Goal: Transaction & Acquisition: Purchase product/service

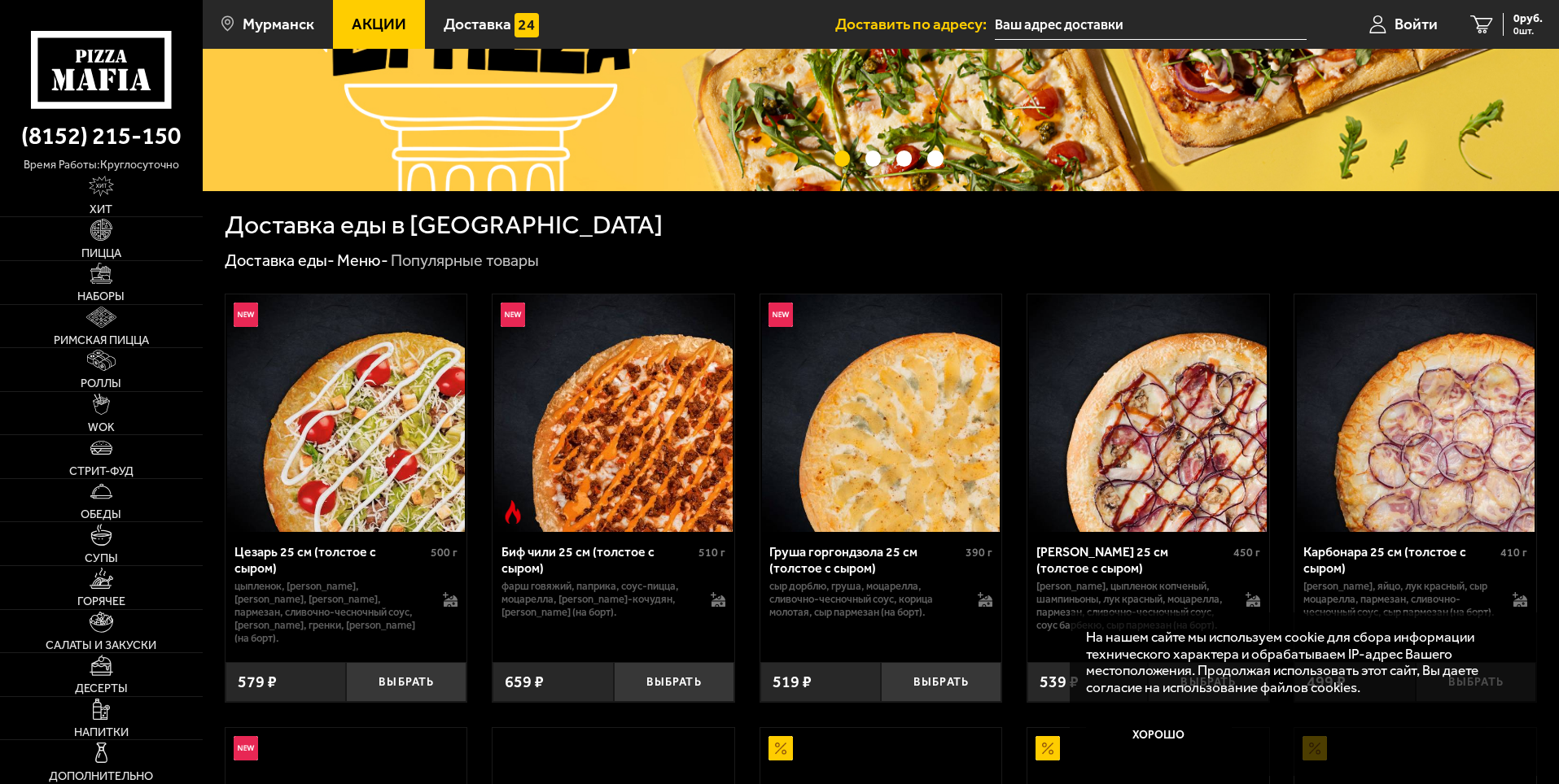
scroll to position [244, 0]
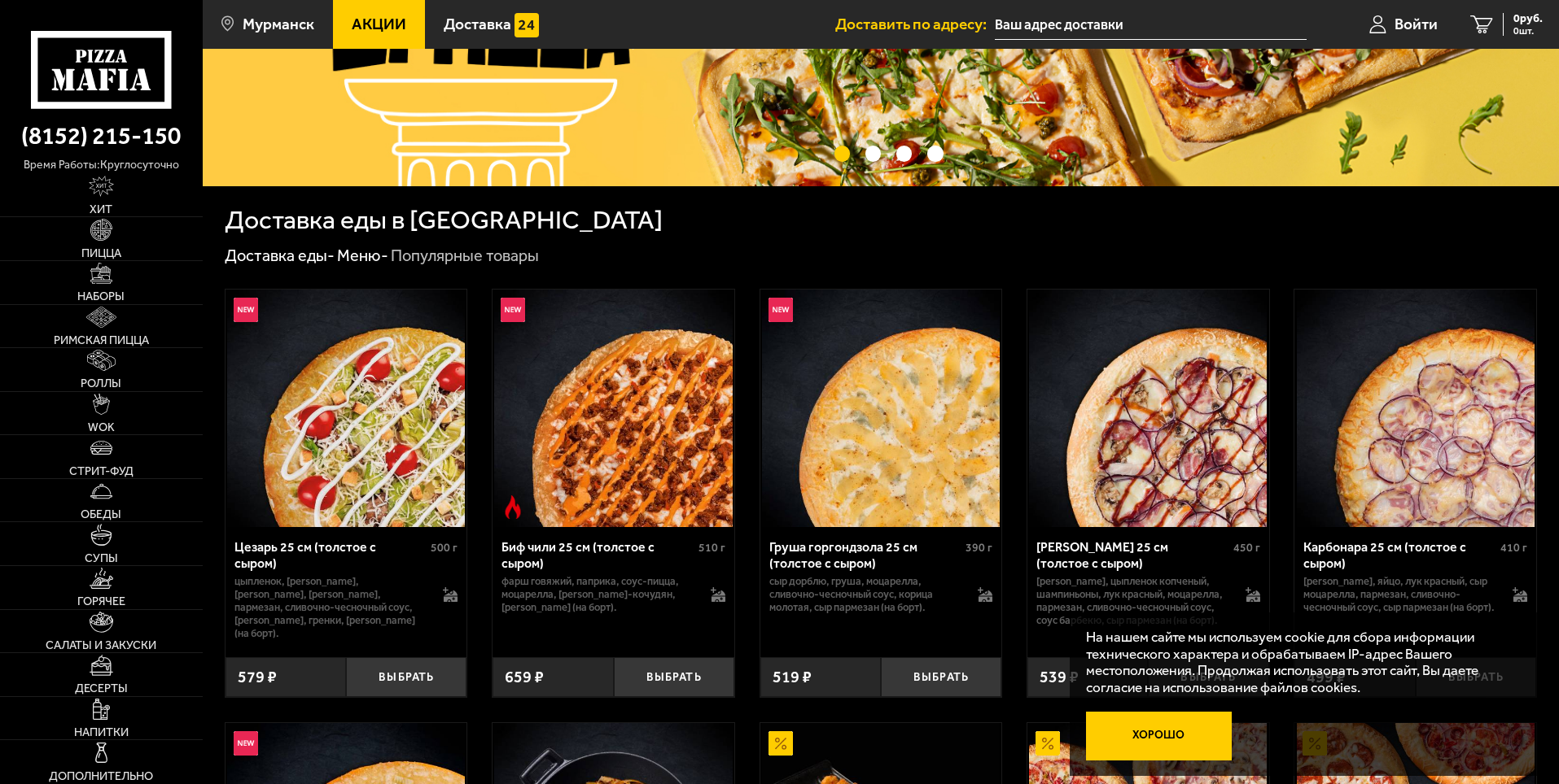
click at [1147, 733] on button "Хорошо" at bounding box center [1159, 736] width 146 height 49
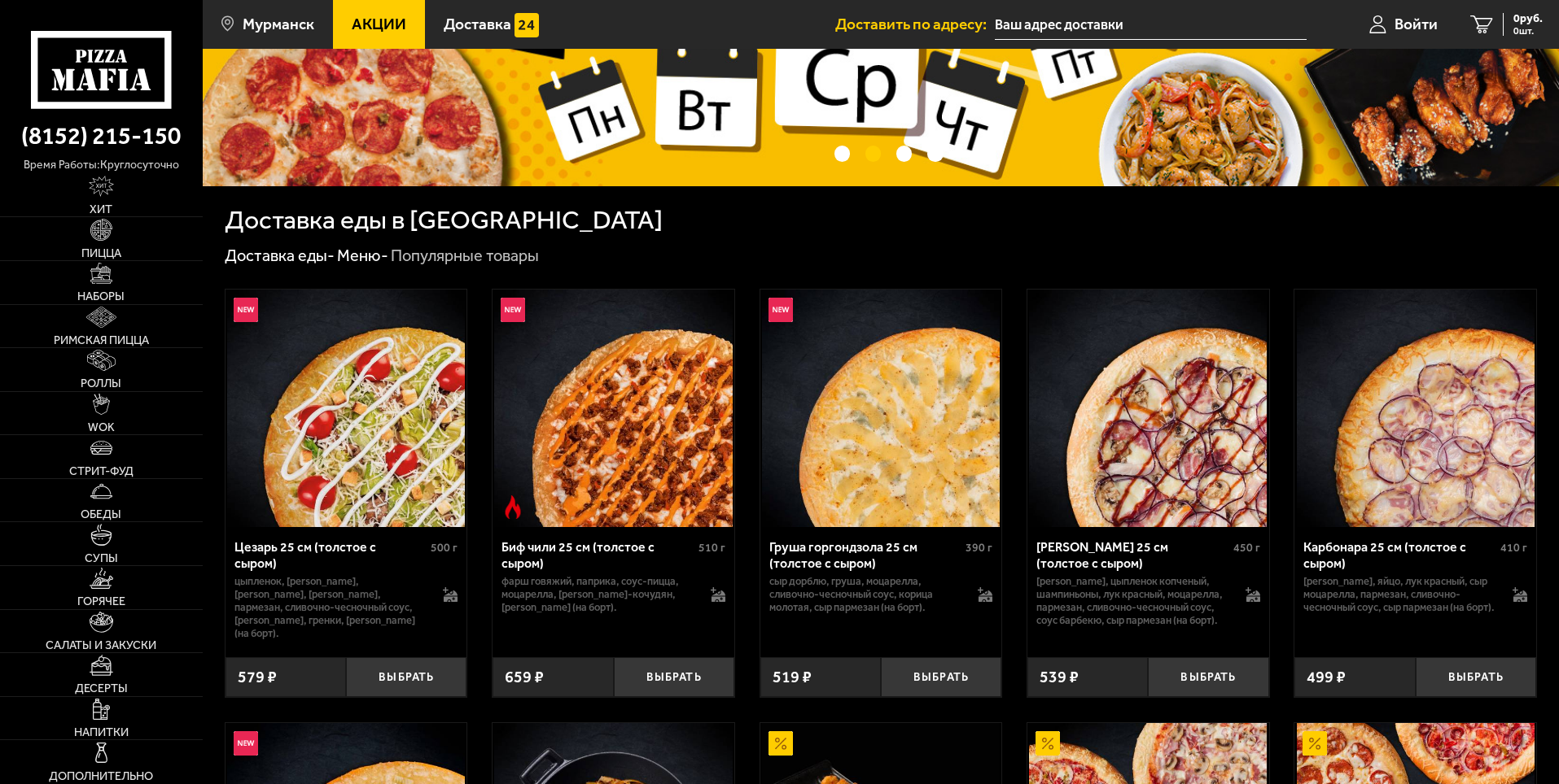
scroll to position [0, 0]
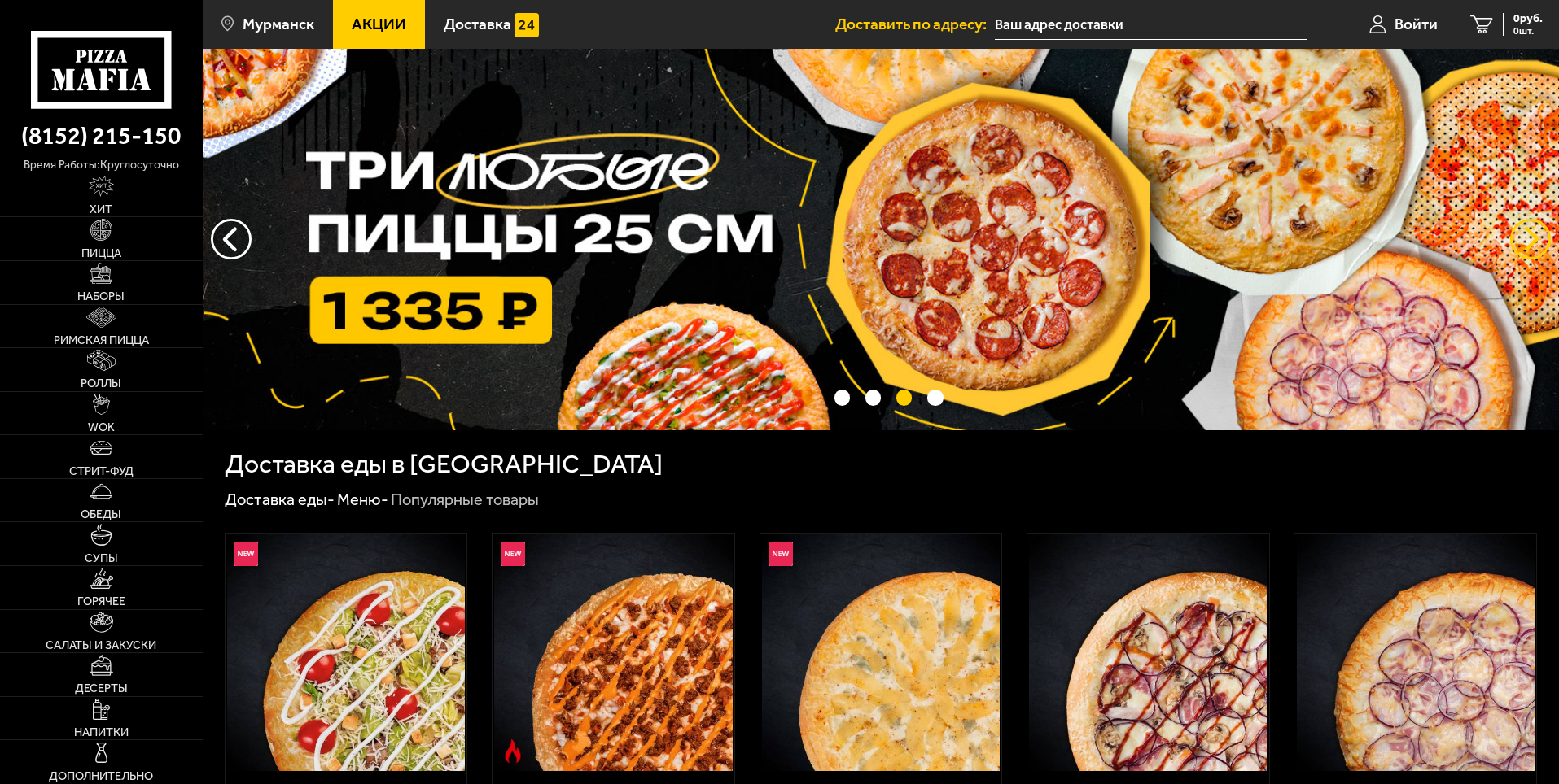
click at [1527, 231] on button "предыдущий" at bounding box center [1530, 238] width 40 height 40
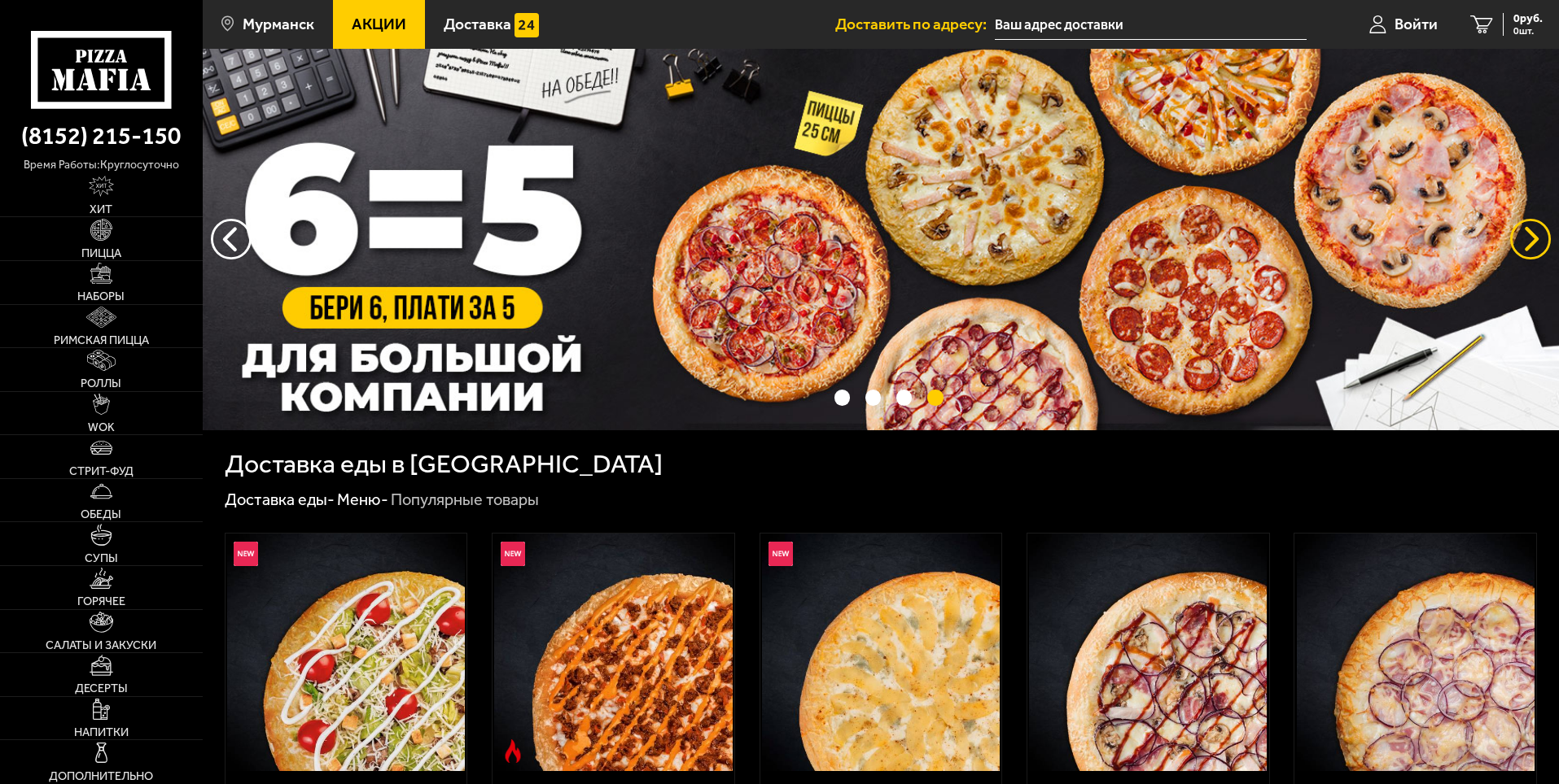
click at [1527, 231] on button "предыдущий" at bounding box center [1530, 238] width 40 height 40
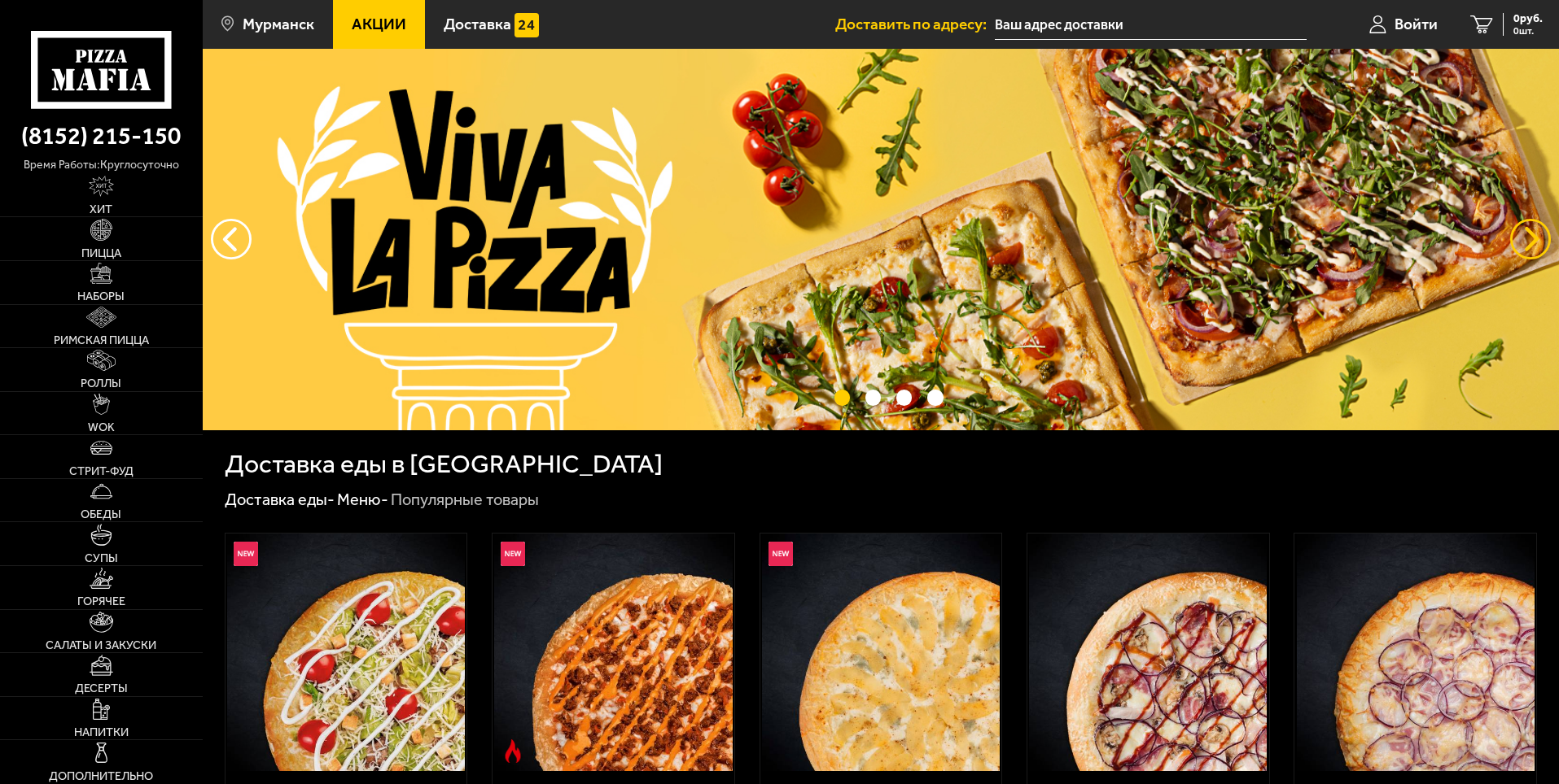
click at [1527, 231] on button "предыдущий" at bounding box center [1530, 238] width 40 height 40
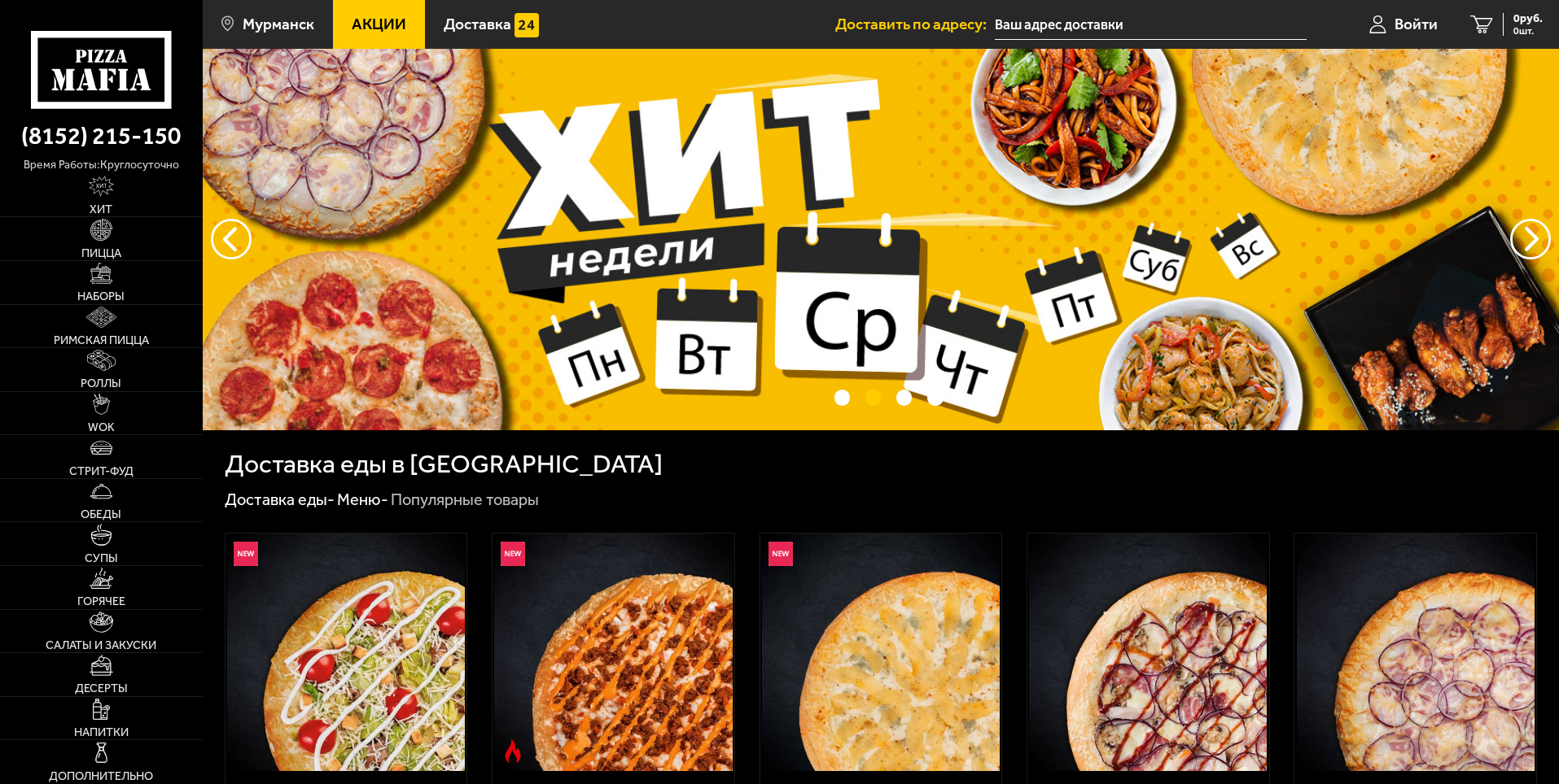
click at [928, 279] on img at bounding box center [880, 239] width 1356 height 381
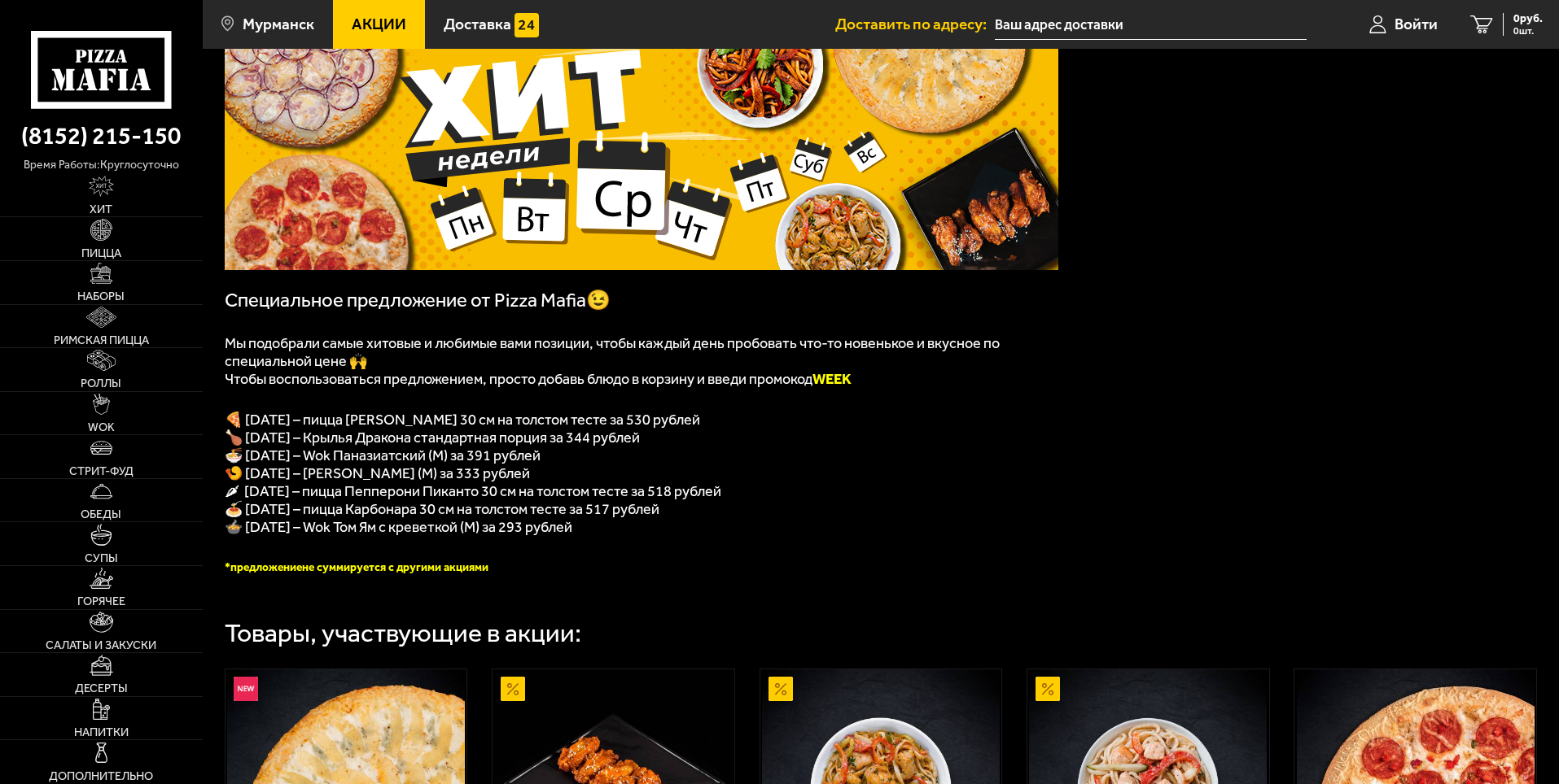
scroll to position [163, 0]
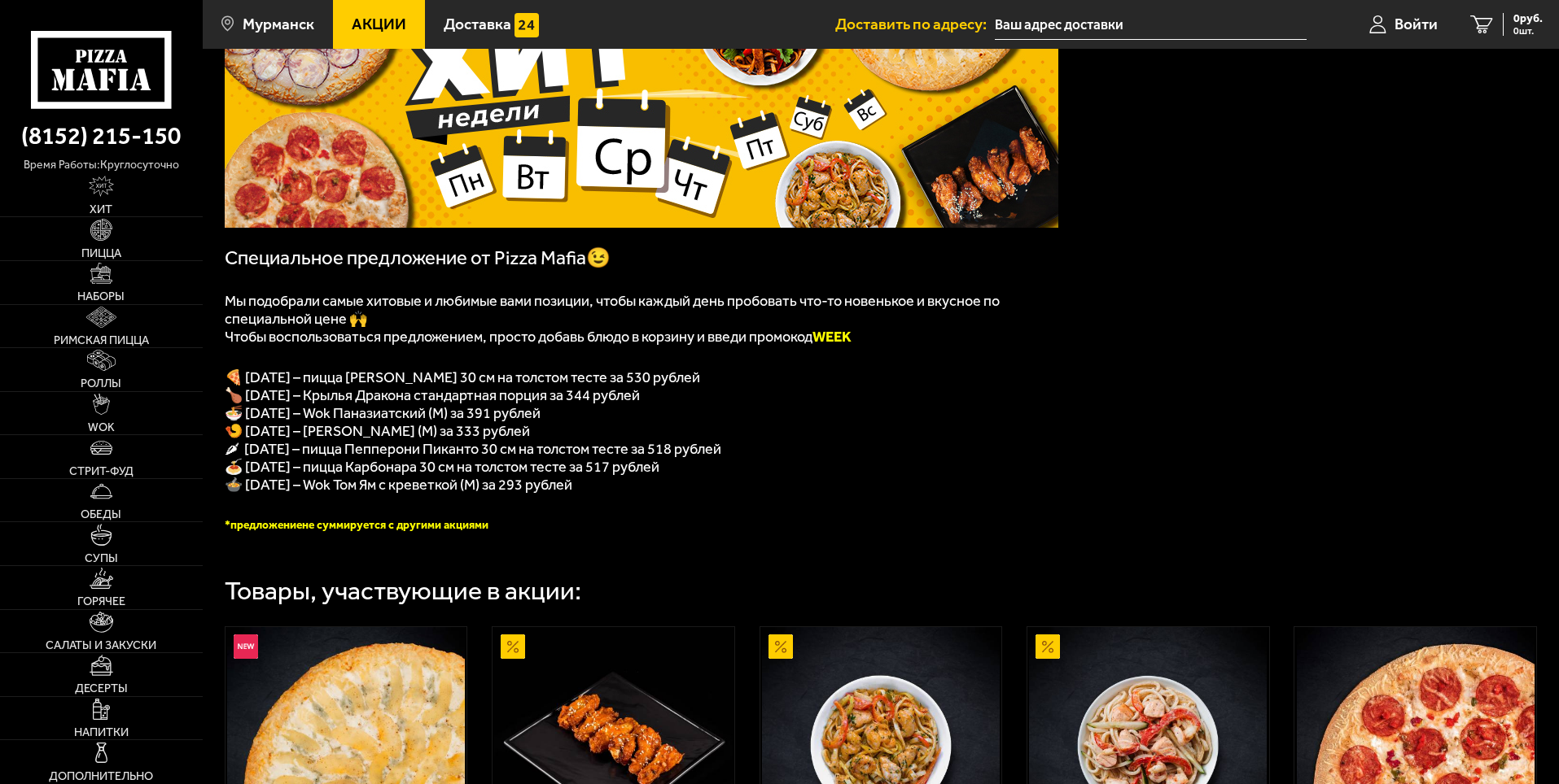
click at [424, 458] on span "🌶 [DATE] – пицца Пепперони Пиканто 30 см на толстом тесте за 518 рублей" at bounding box center [473, 449] width 497 height 18
click at [705, 458] on span "🌶 [DATE] – пицца Пепперони Пиканто 30 см на толстом тесте за 518 рублей" at bounding box center [473, 449] width 497 height 18
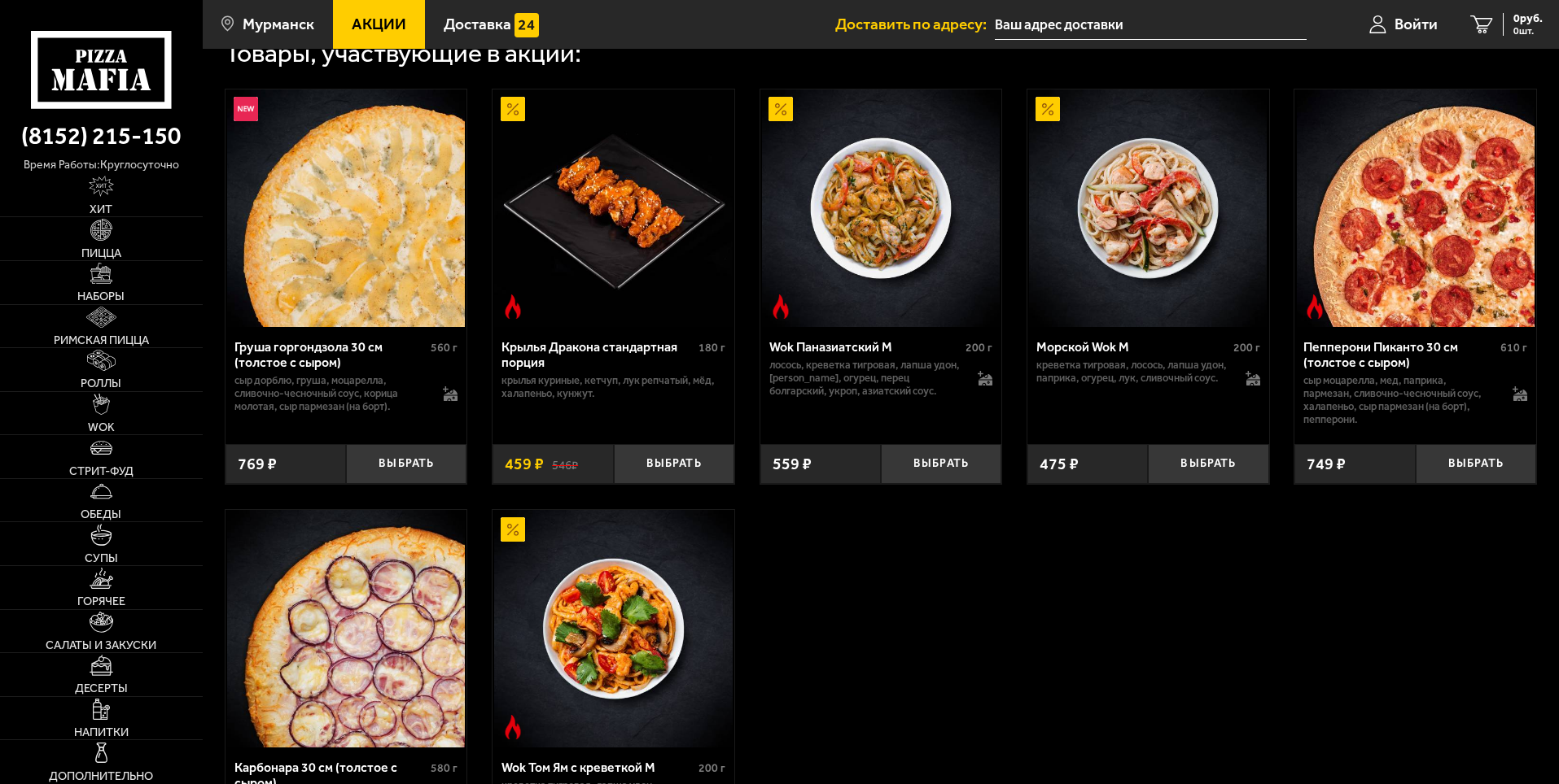
scroll to position [732, 0]
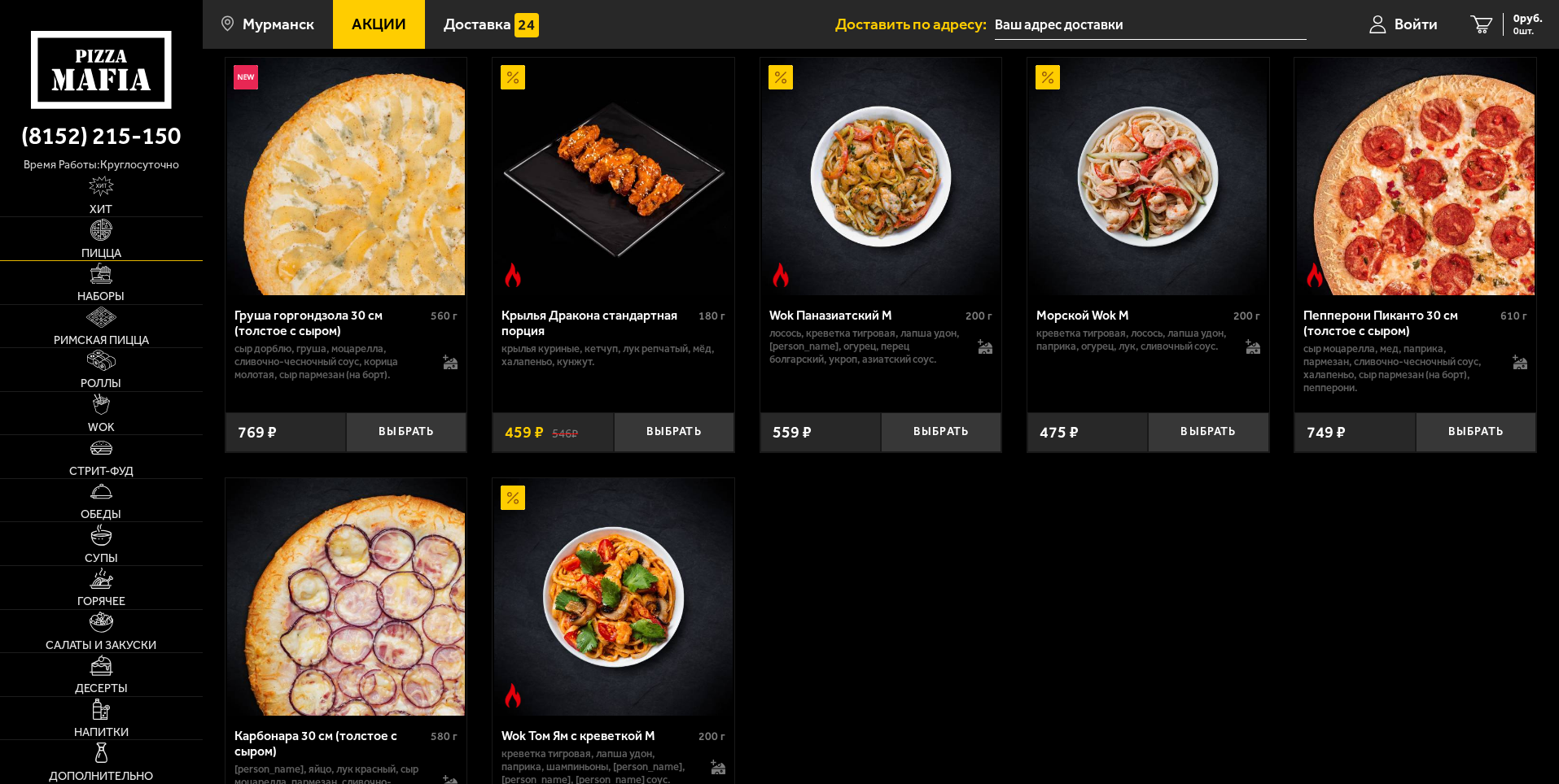
click at [104, 250] on span "Пицца" at bounding box center [102, 252] width 40 height 11
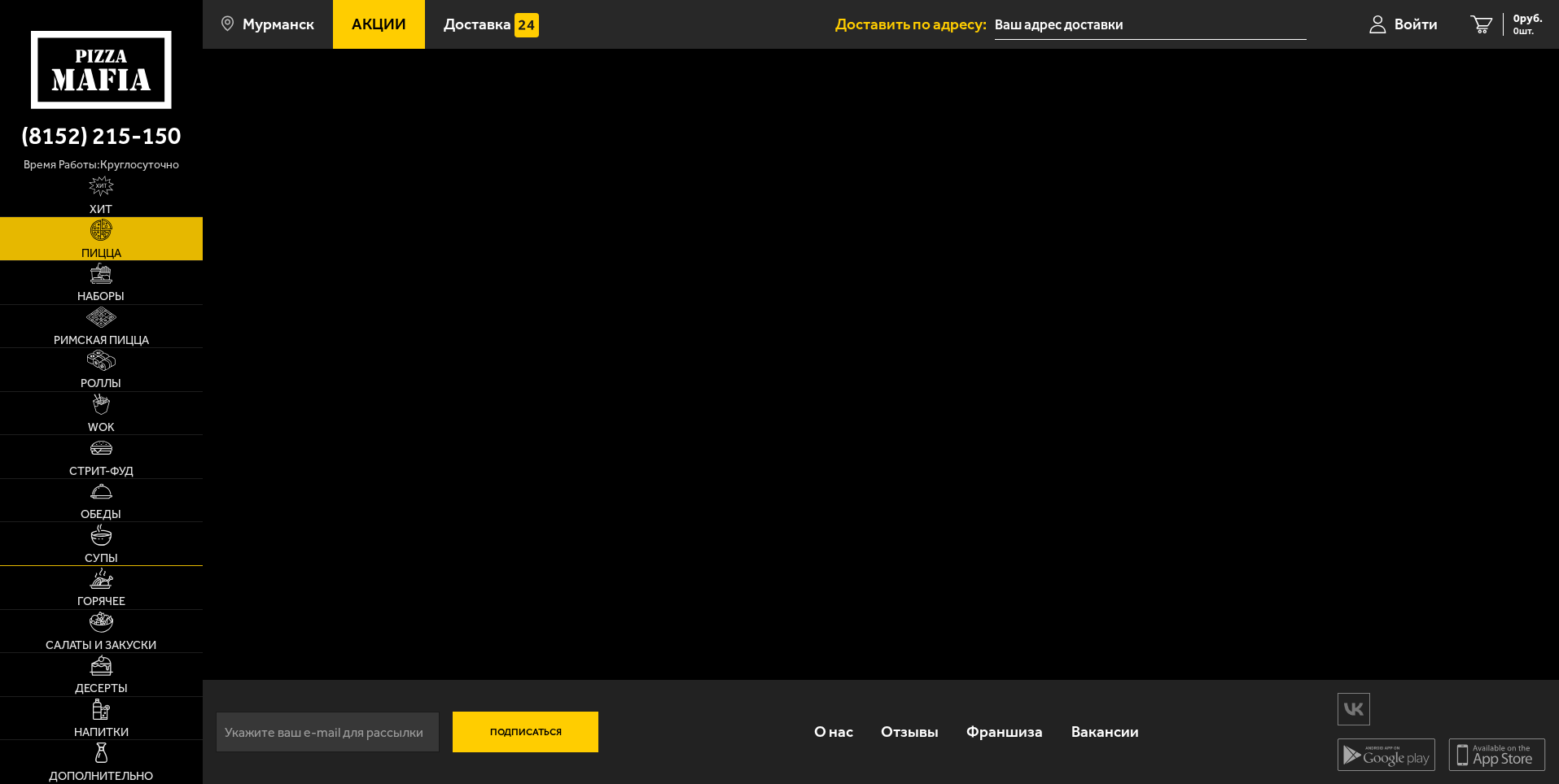
scroll to position [1, 0]
click at [323, 430] on div "Подписаться О нас Отзывы Франшиза Вакансии Мы в соцсетях Скачивайте мобильные п…" at bounding box center [880, 416] width 1356 height 736
click at [856, 576] on div "Подписаться О нас Отзывы Франшиза Вакансии Мы в соцсетях Скачивайте мобильные п…" at bounding box center [880, 416] width 1356 height 736
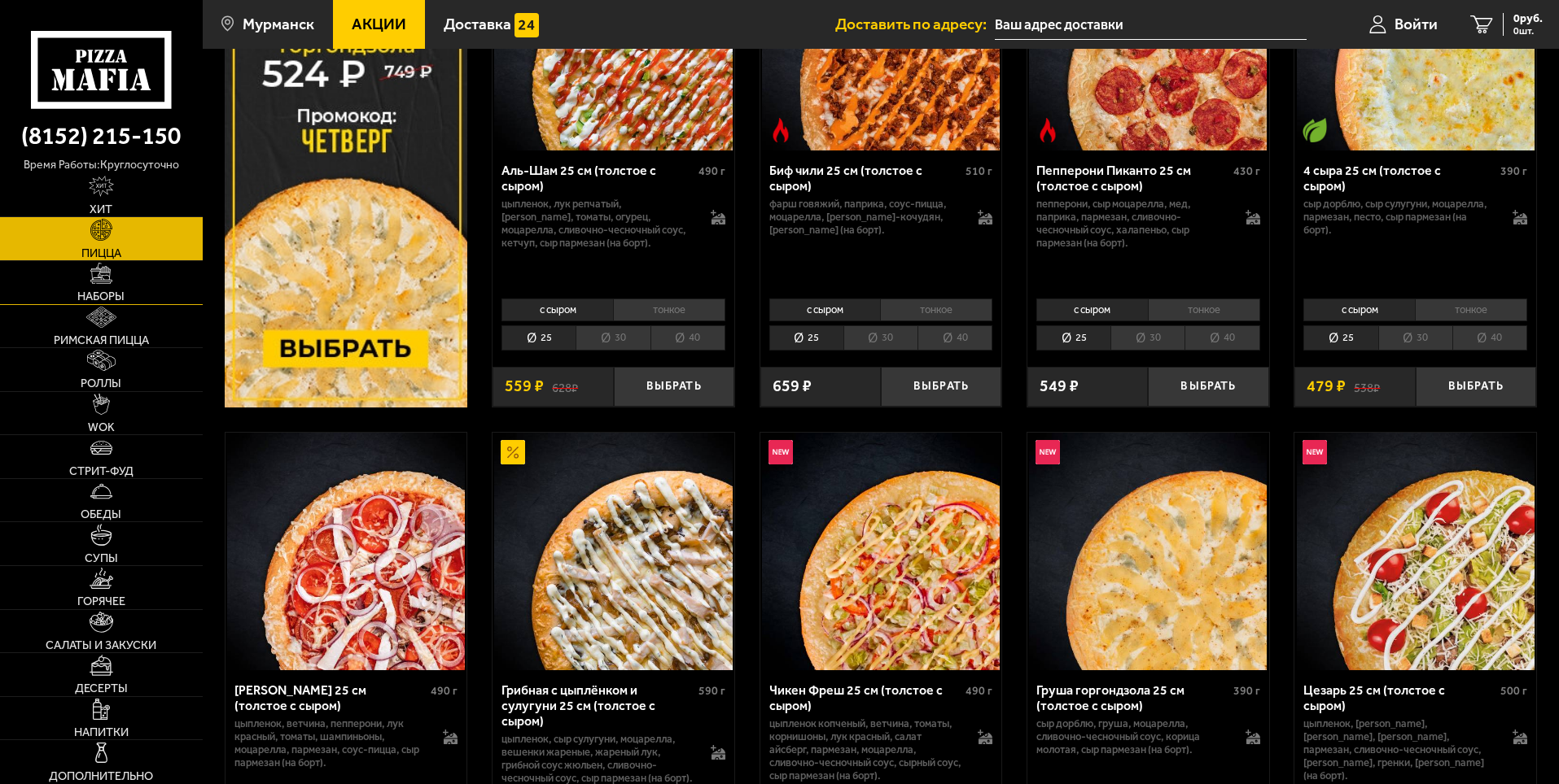
scroll to position [164, 0]
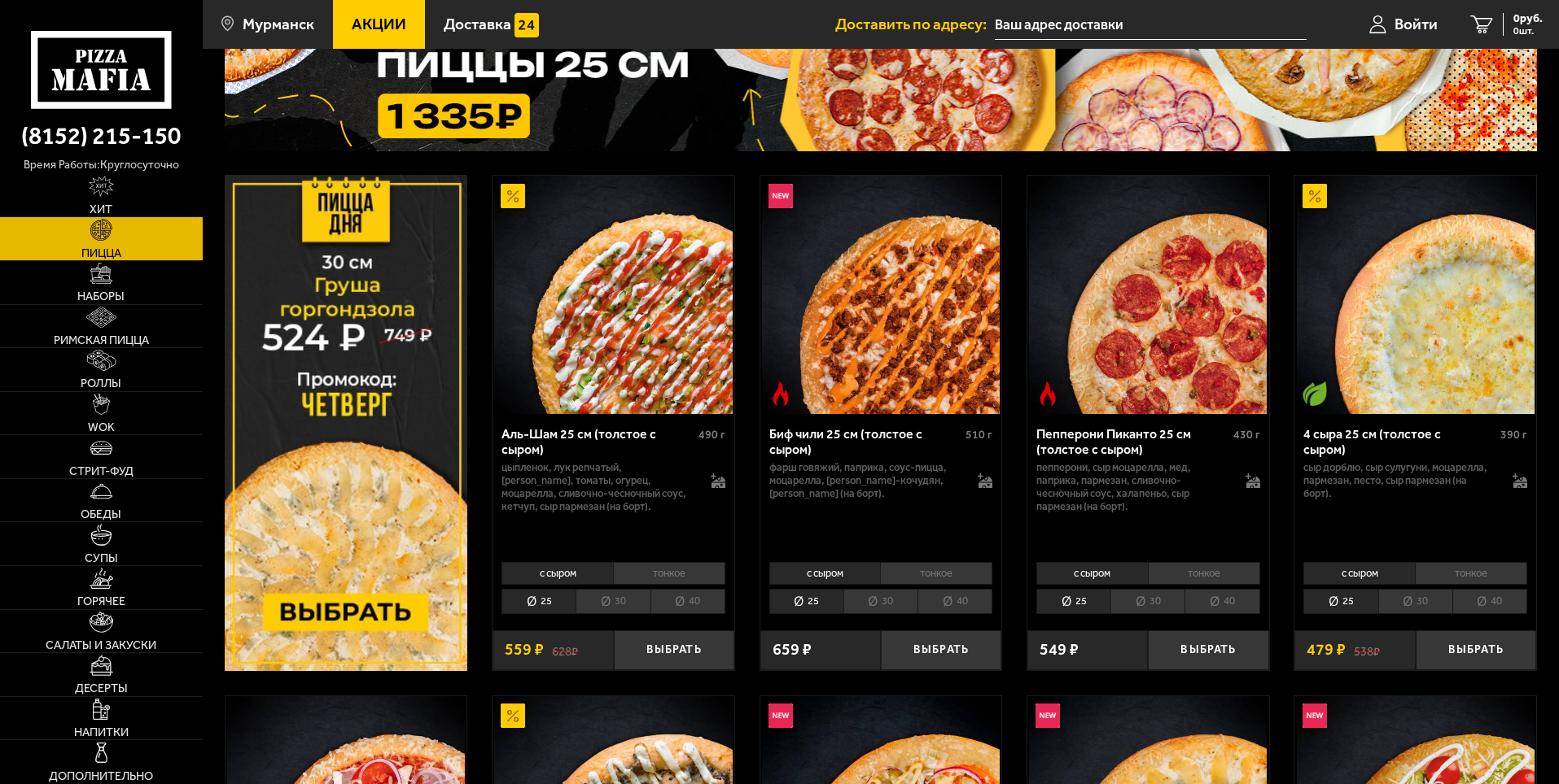
click at [389, 18] on span "Акции" at bounding box center [378, 24] width 54 height 15
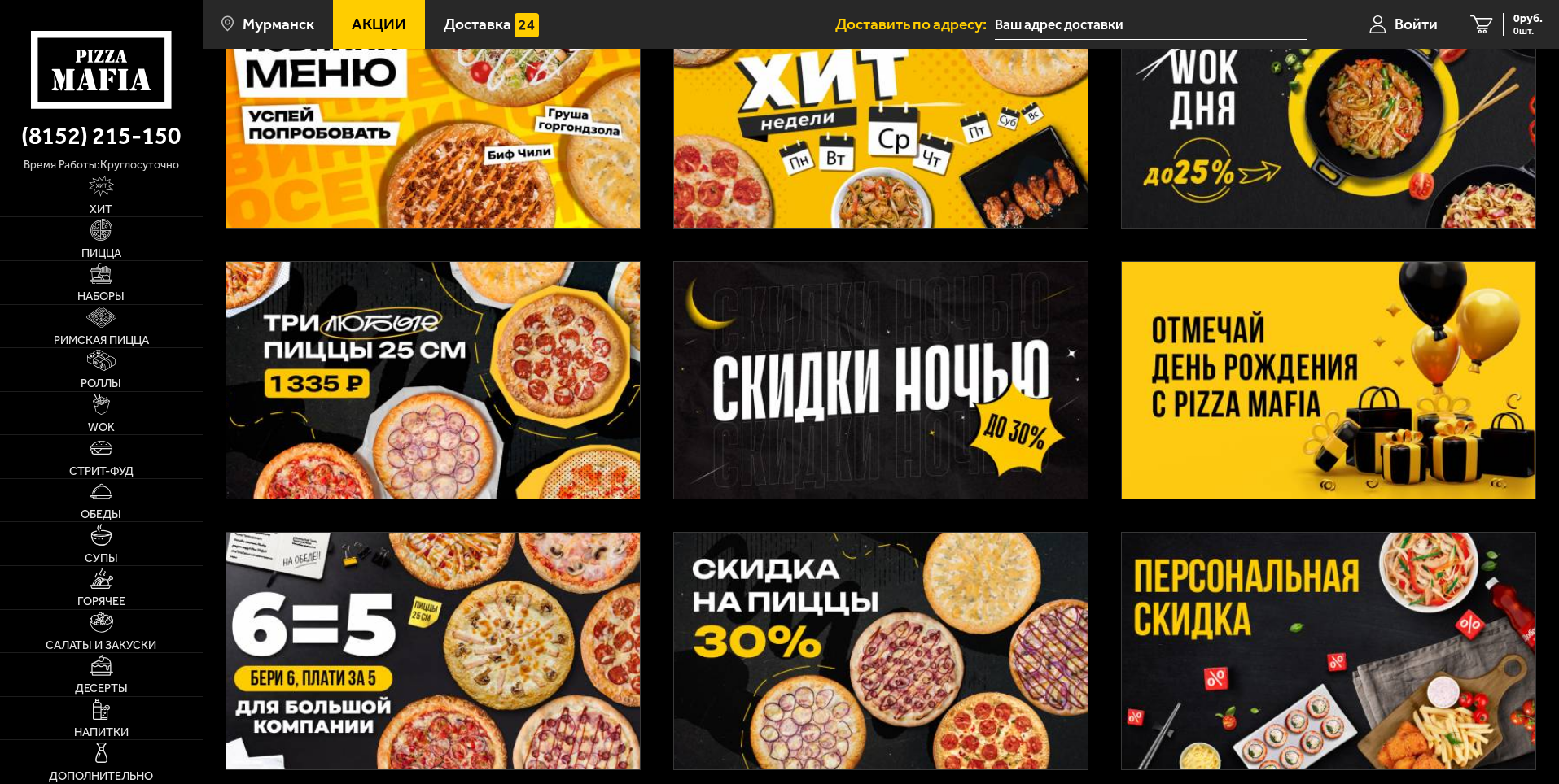
scroll to position [244, 0]
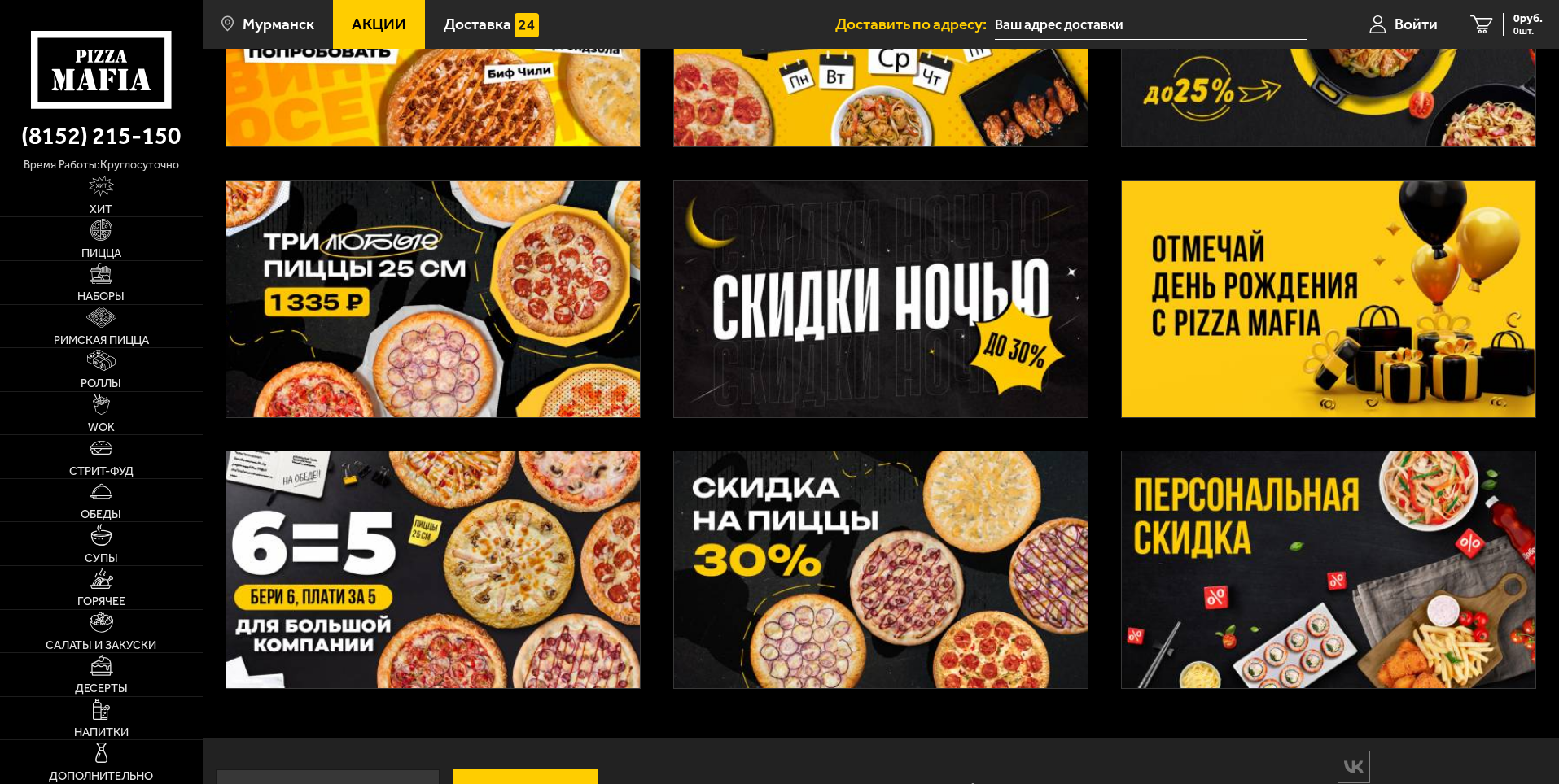
click at [857, 581] on img at bounding box center [881, 570] width 413 height 237
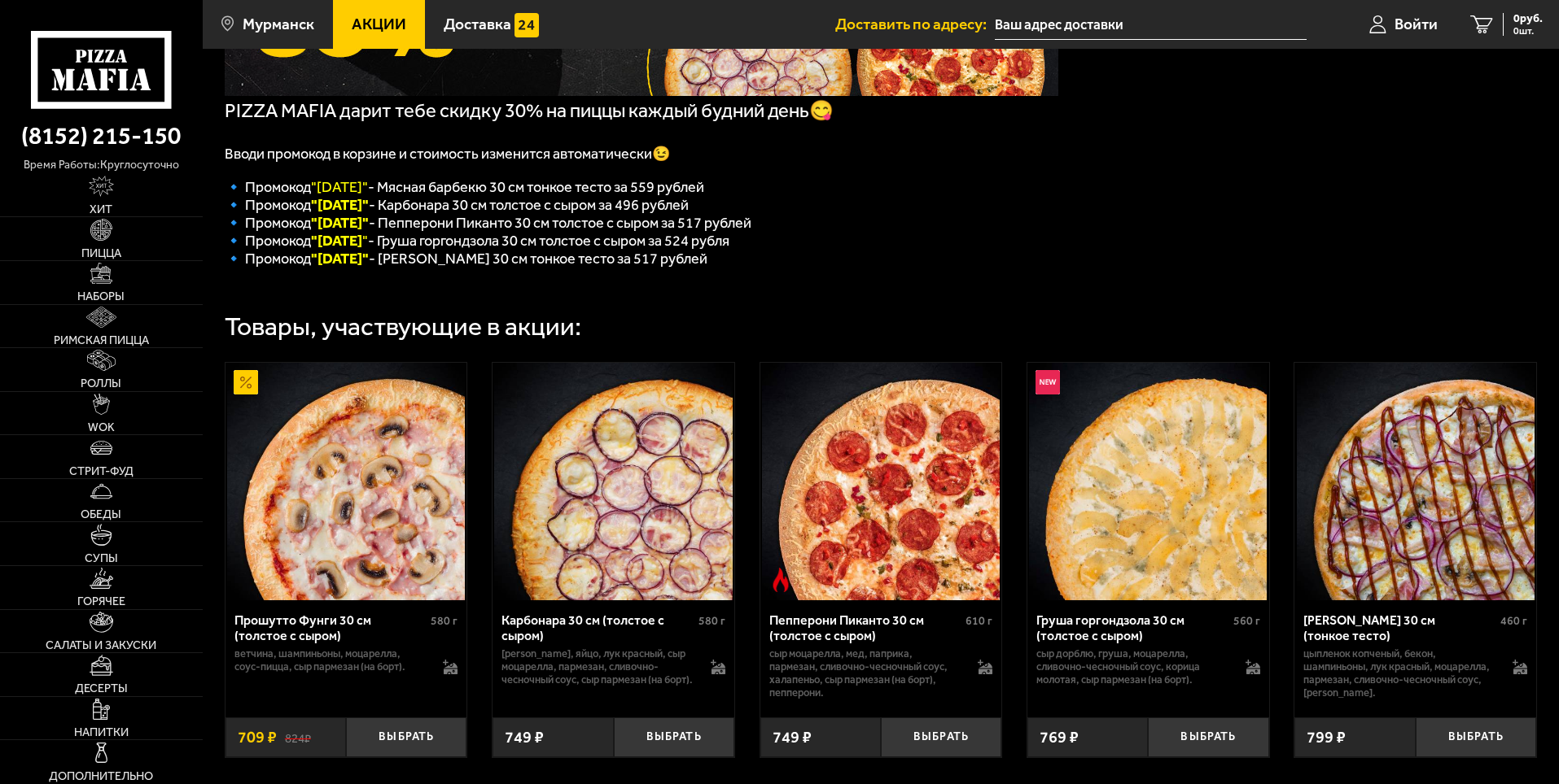
scroll to position [472, 0]
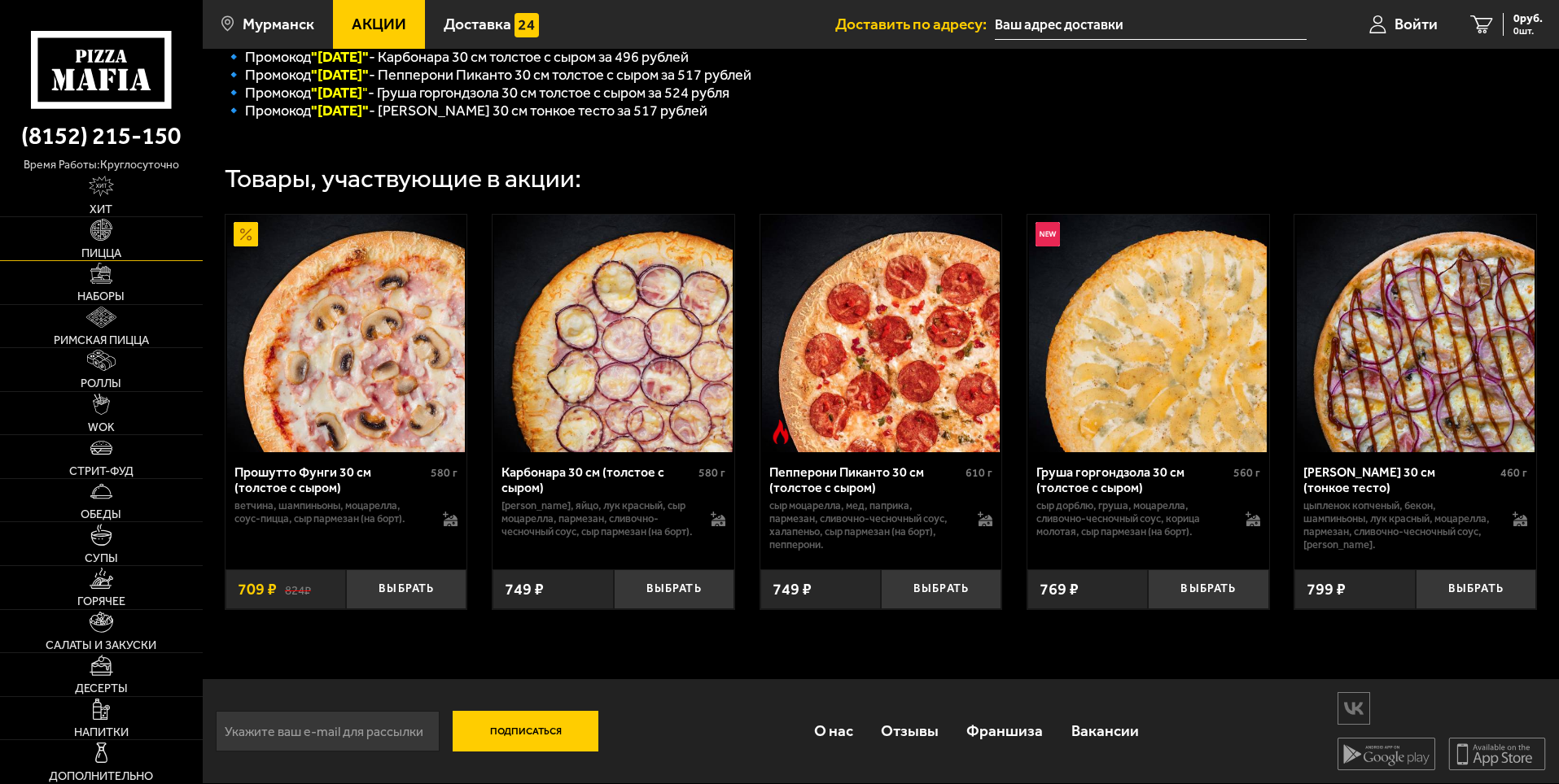
click at [110, 242] on link "Пицца" at bounding box center [101, 238] width 202 height 43
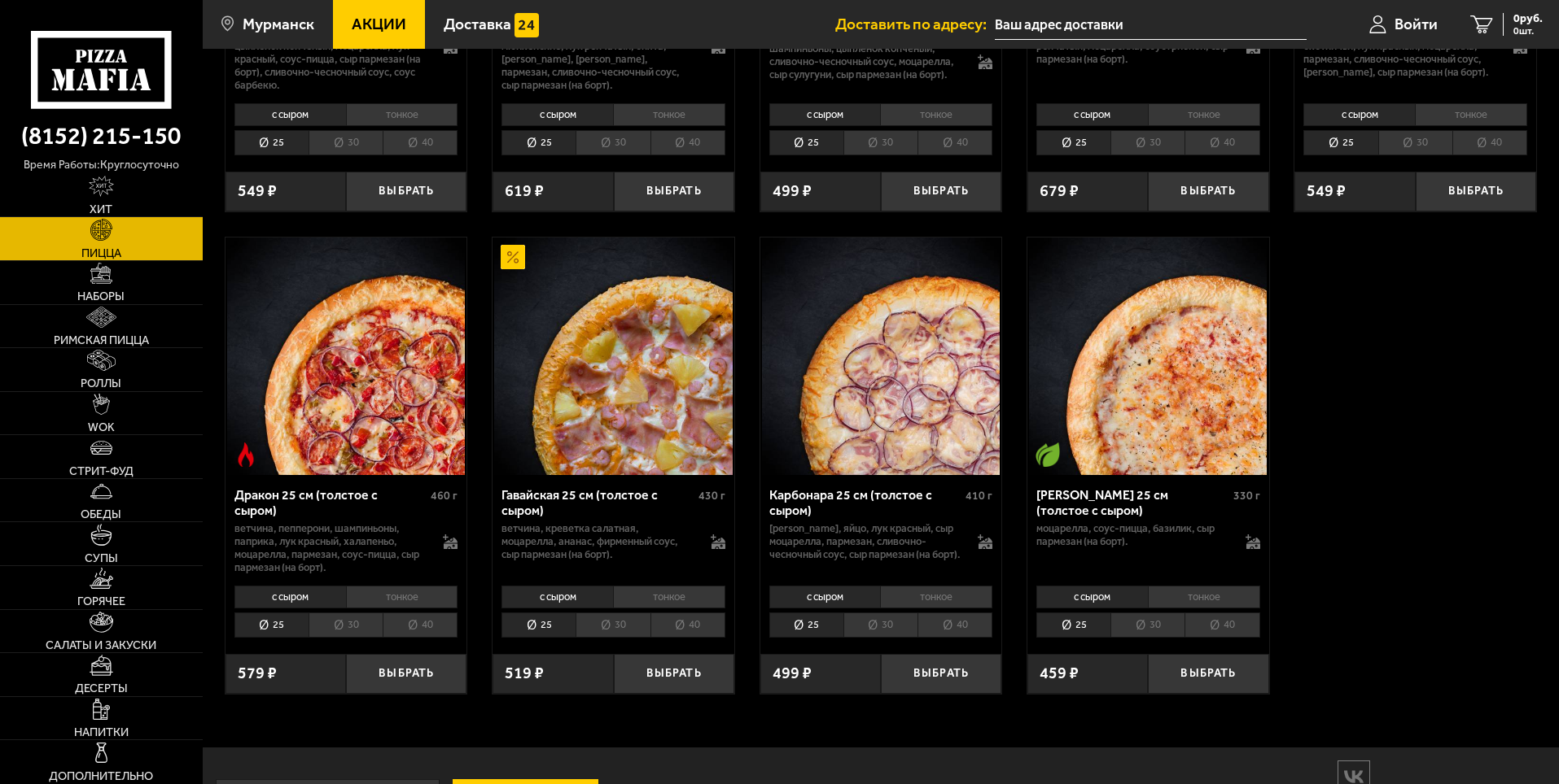
scroll to position [2682, 0]
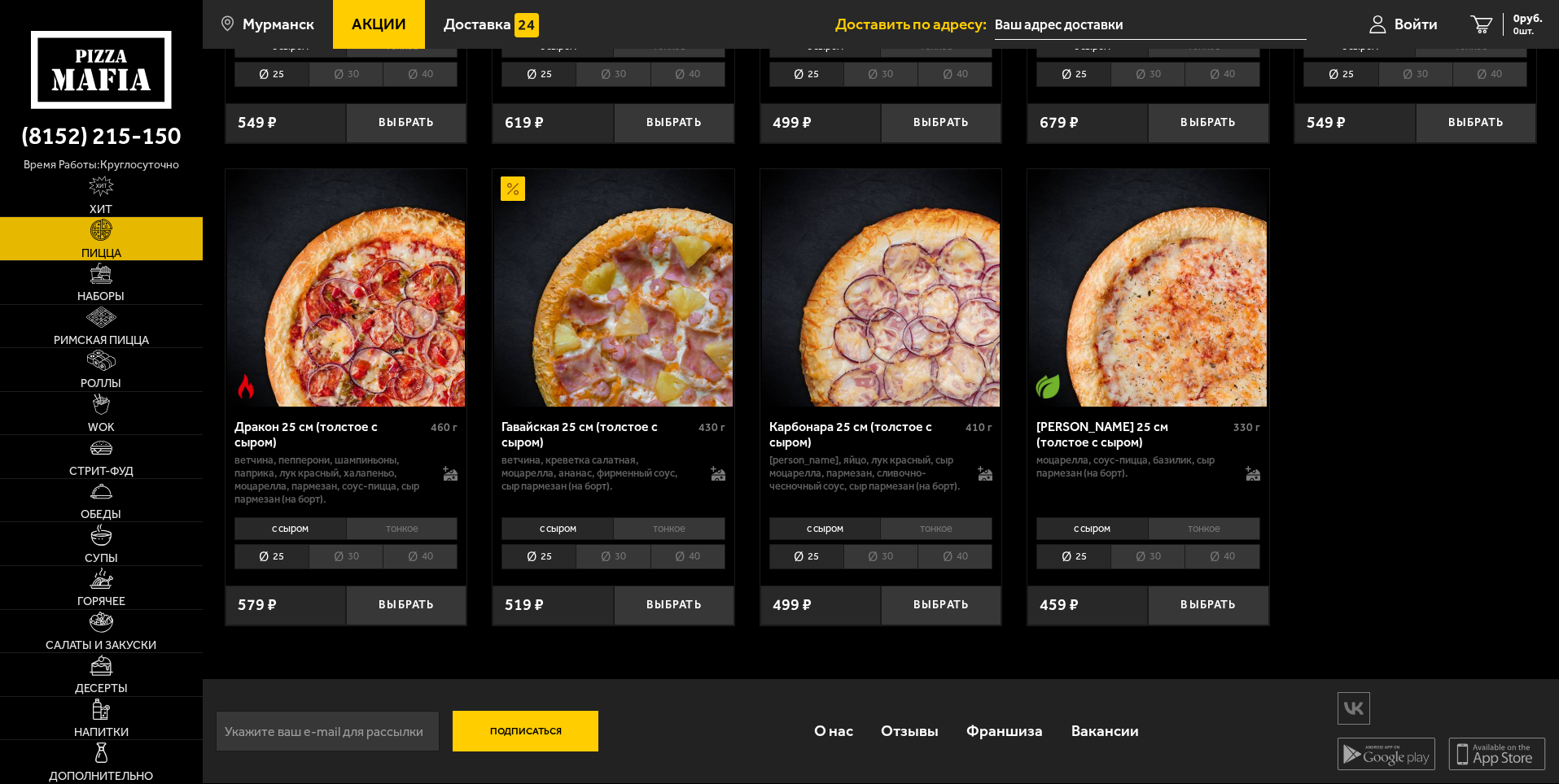
click at [910, 526] on li "тонкое" at bounding box center [936, 528] width 112 height 22
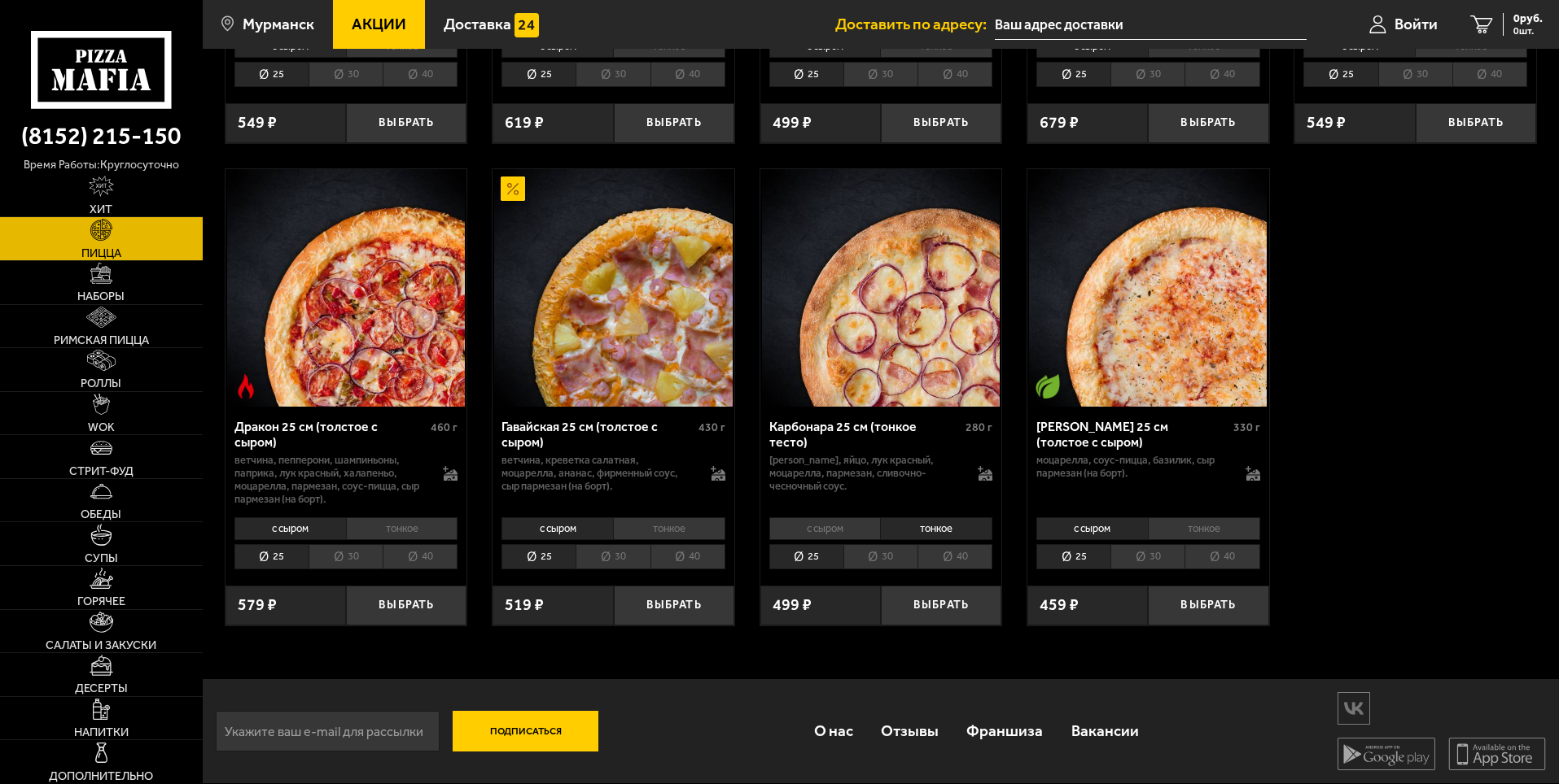
click at [821, 527] on li "с сыром" at bounding box center [826, 528] width 112 height 22
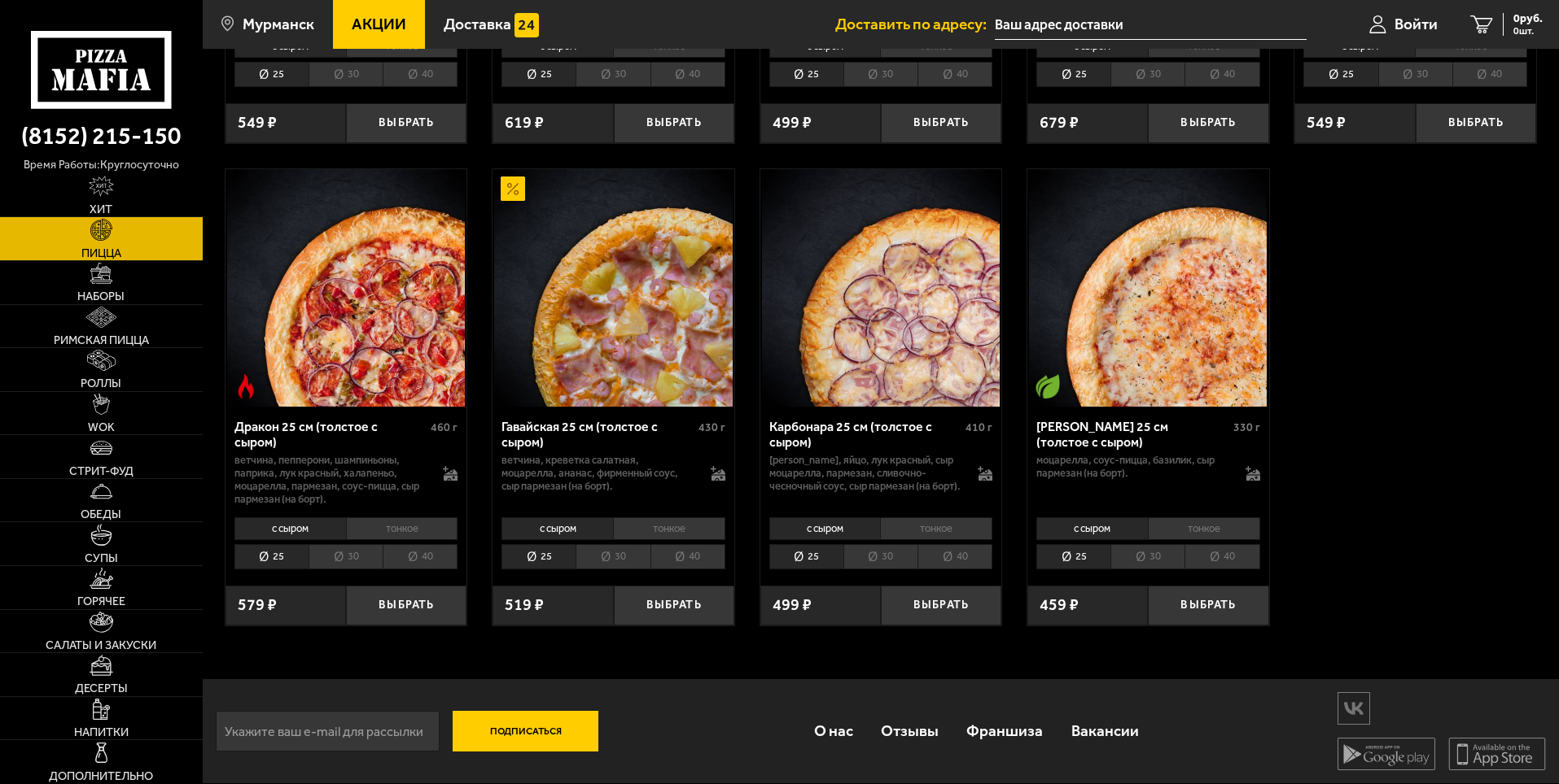
click at [919, 524] on li "тонкое" at bounding box center [936, 528] width 112 height 22
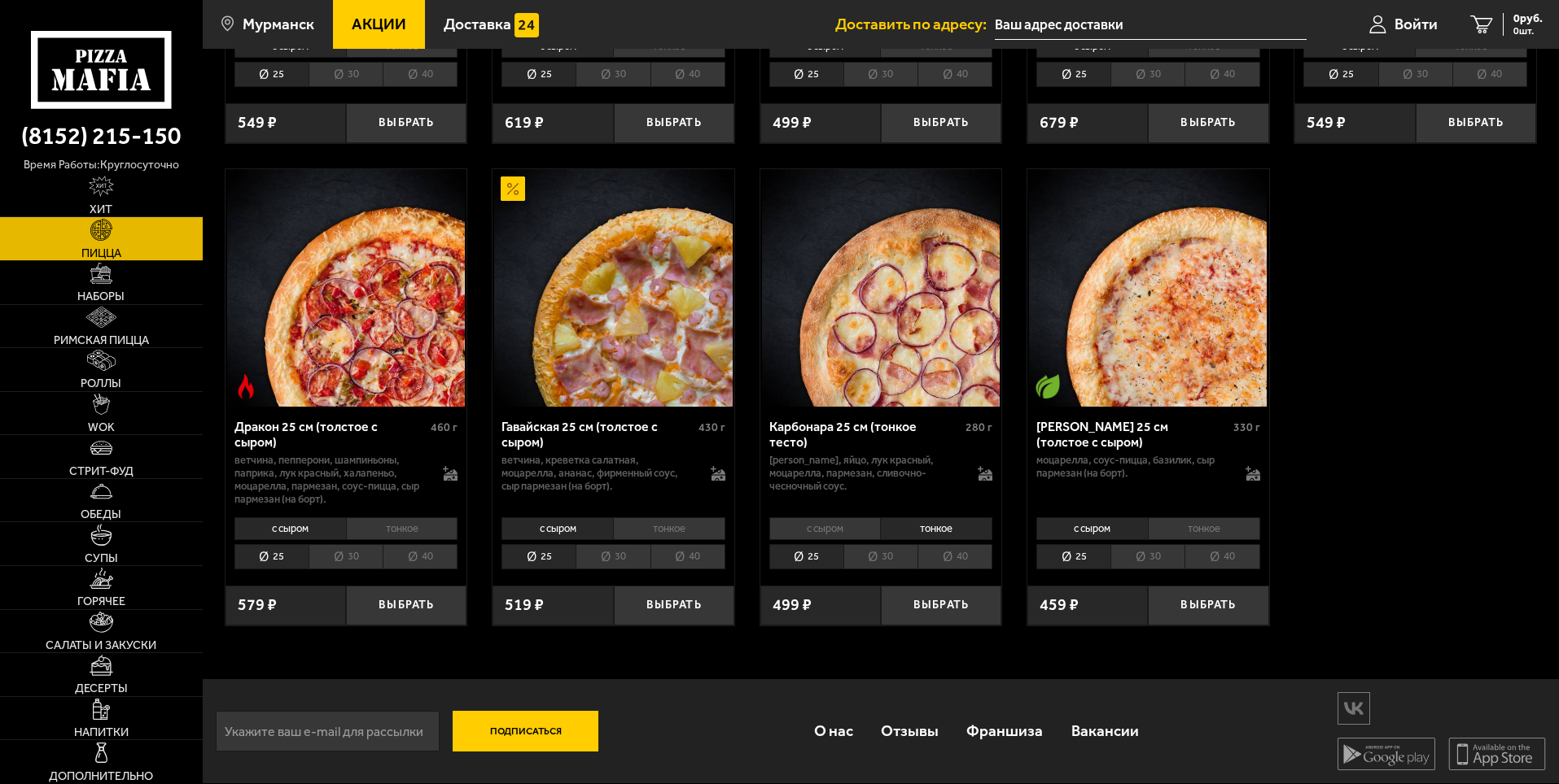
click at [857, 525] on li "с сыром" at bounding box center [826, 528] width 112 height 22
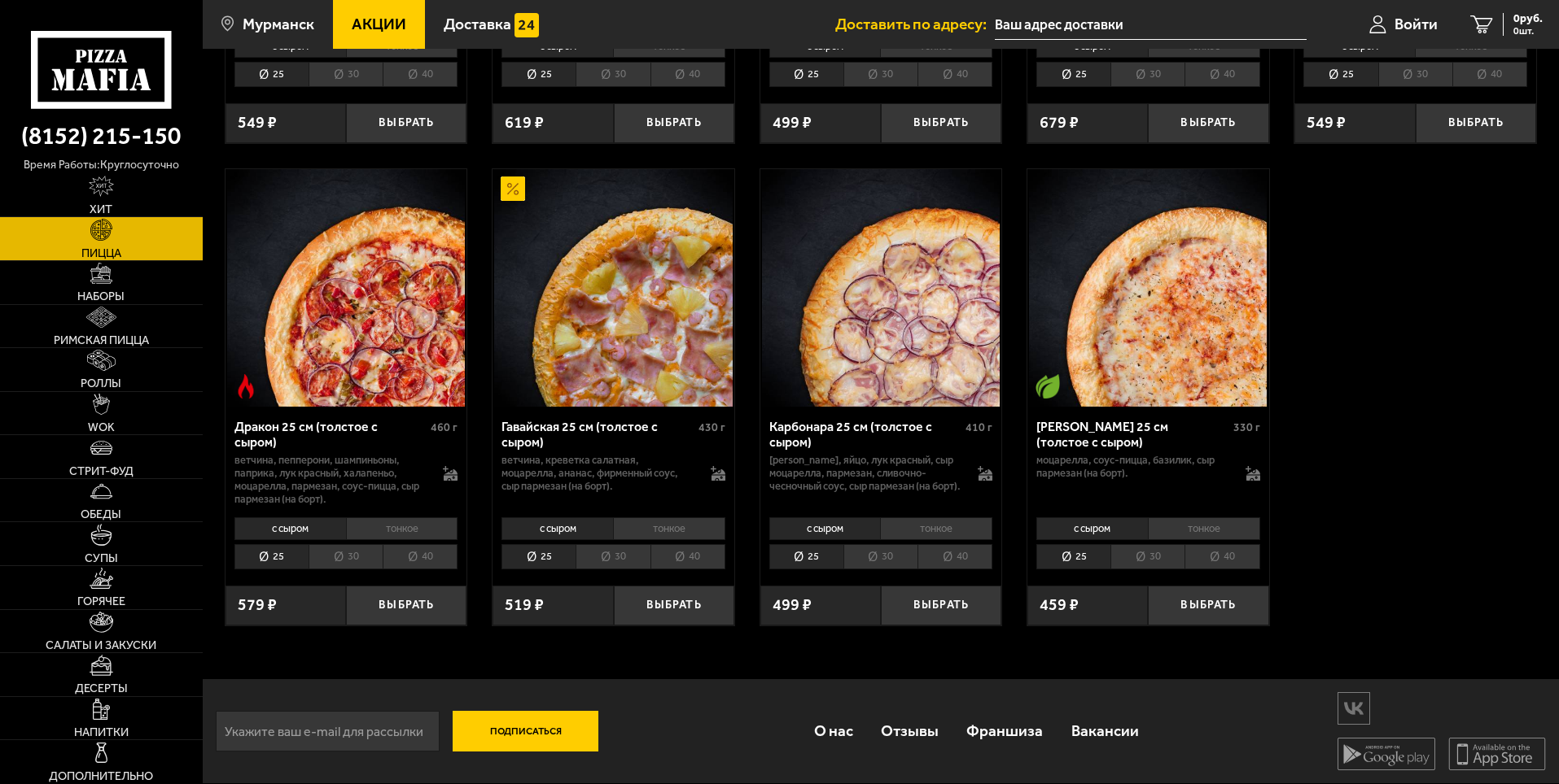
click at [930, 522] on li "тонкое" at bounding box center [936, 528] width 112 height 22
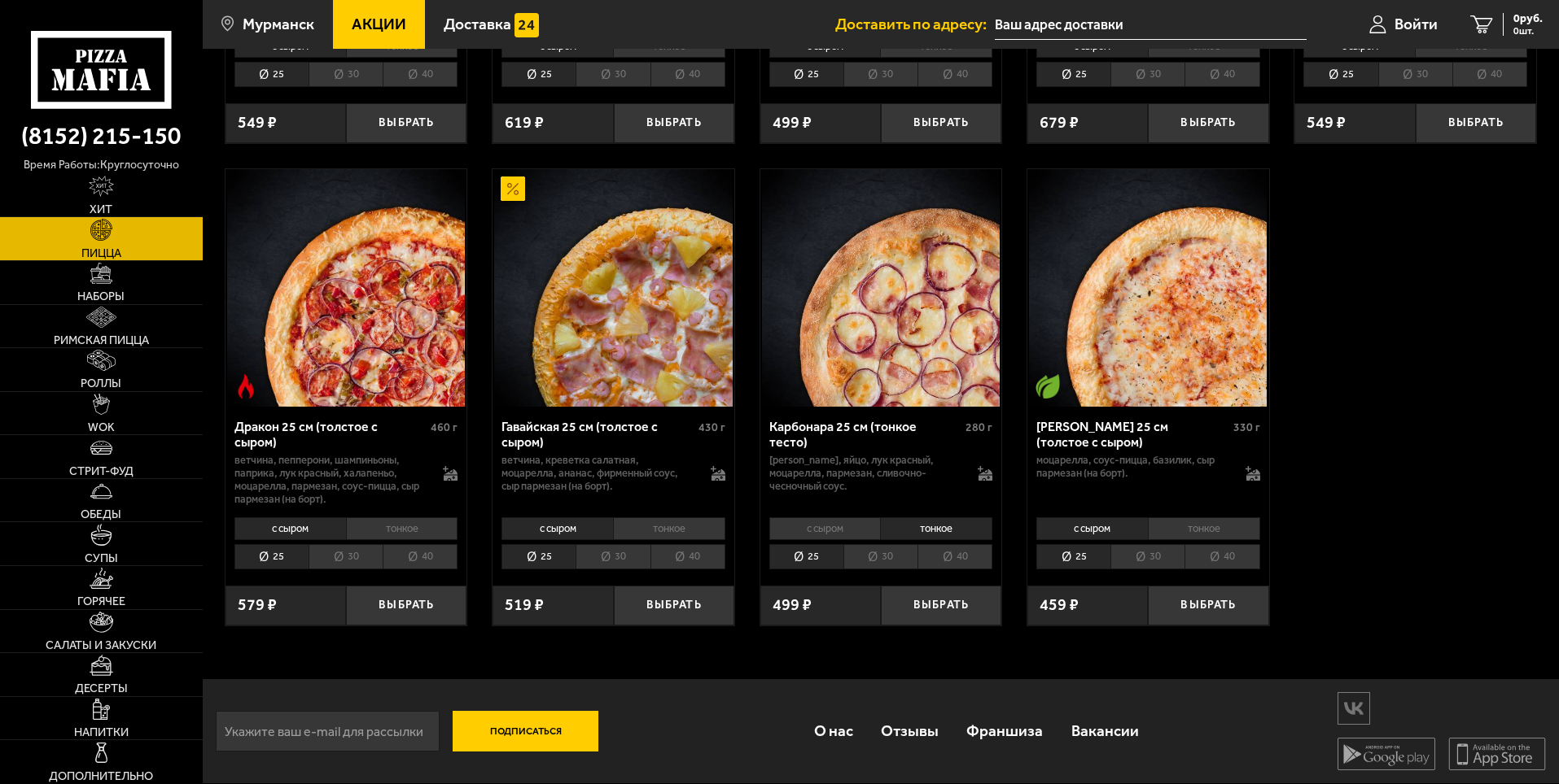
click at [902, 553] on li "30" at bounding box center [881, 557] width 74 height 25
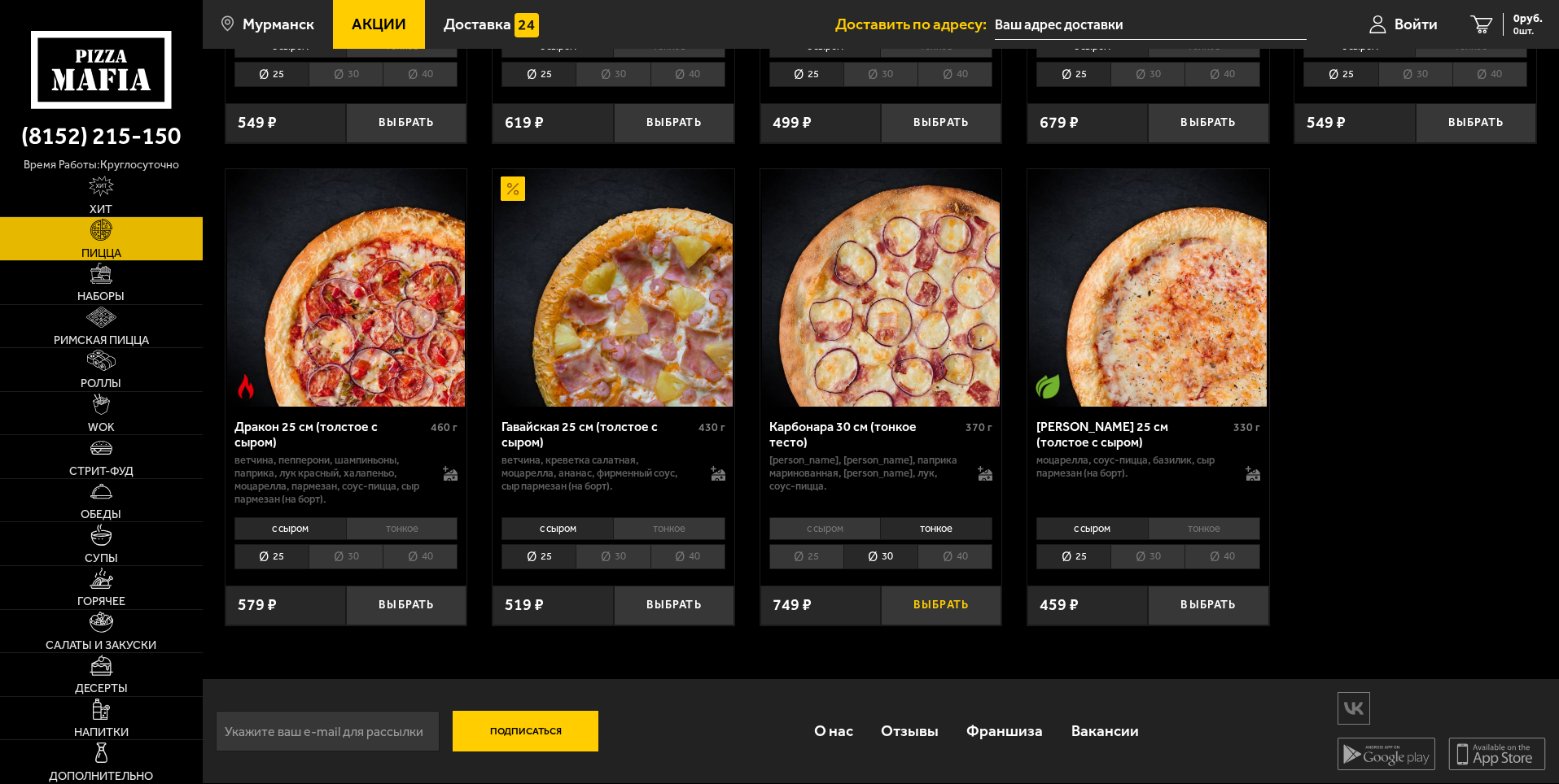
click at [947, 610] on button "Выбрать" at bounding box center [941, 606] width 121 height 40
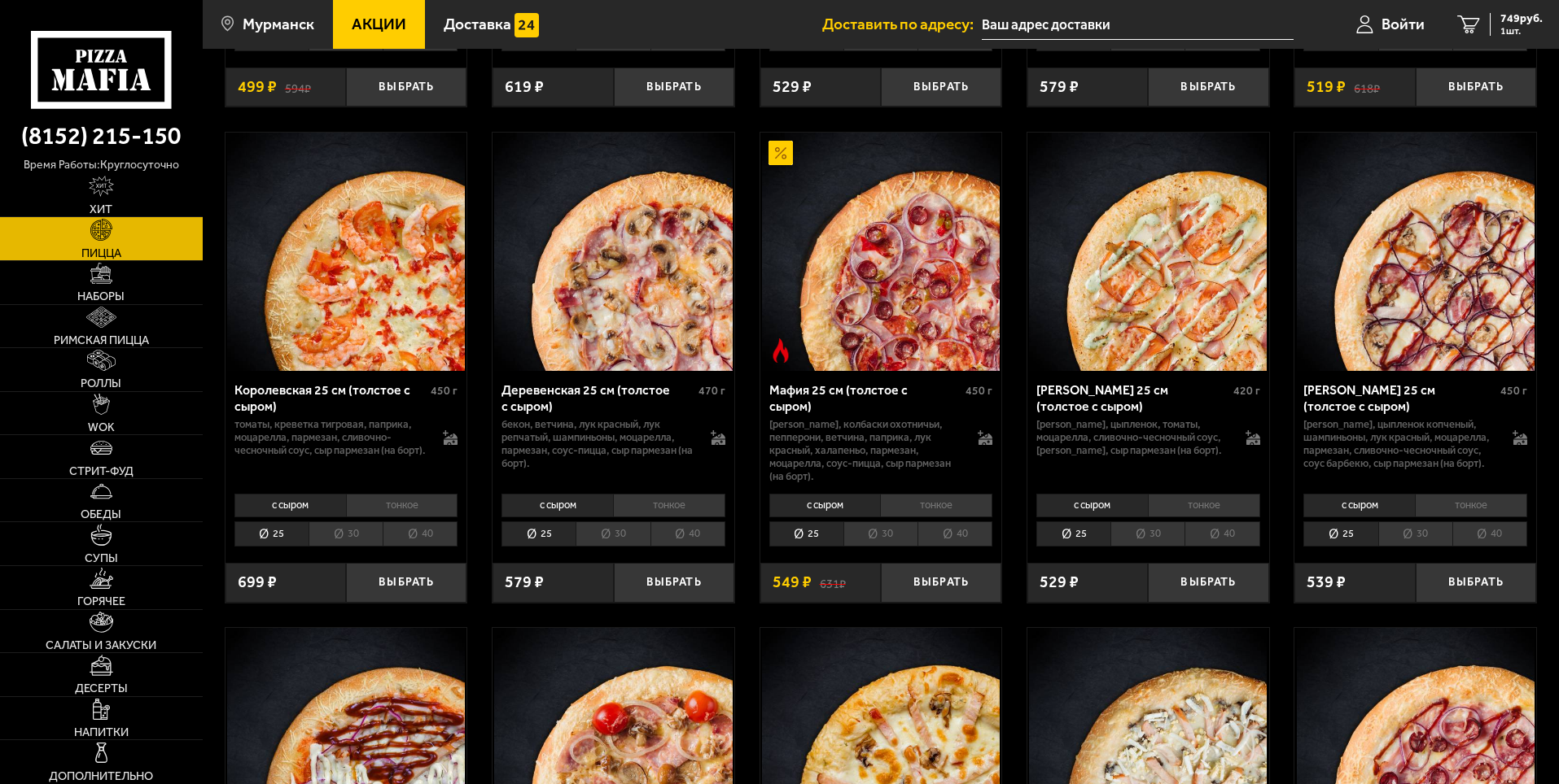
scroll to position [1707, 0]
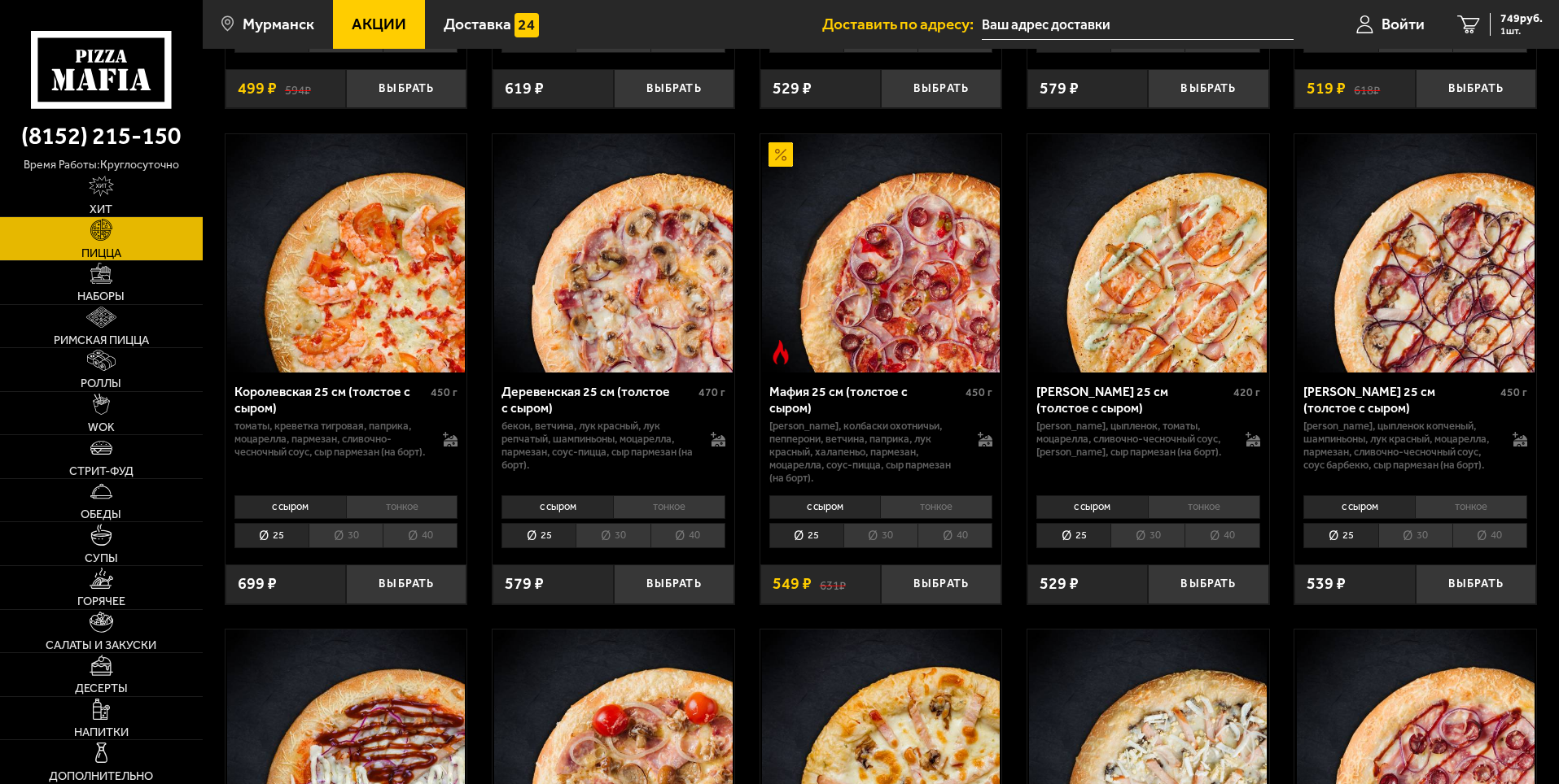
click at [1185, 518] on li "тонкое" at bounding box center [1203, 507] width 112 height 22
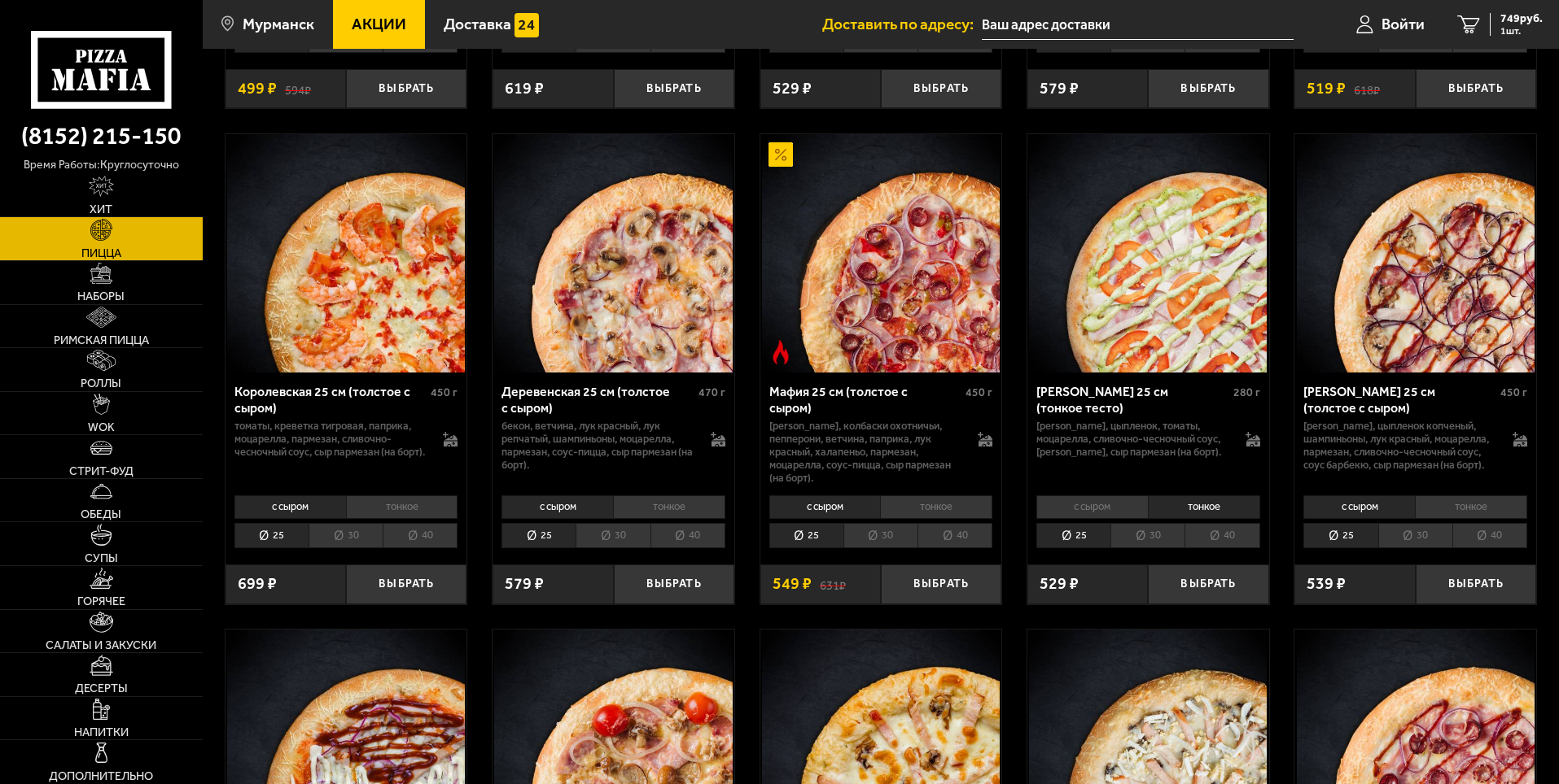
click at [1092, 518] on li "с сыром" at bounding box center [1092, 507] width 112 height 22
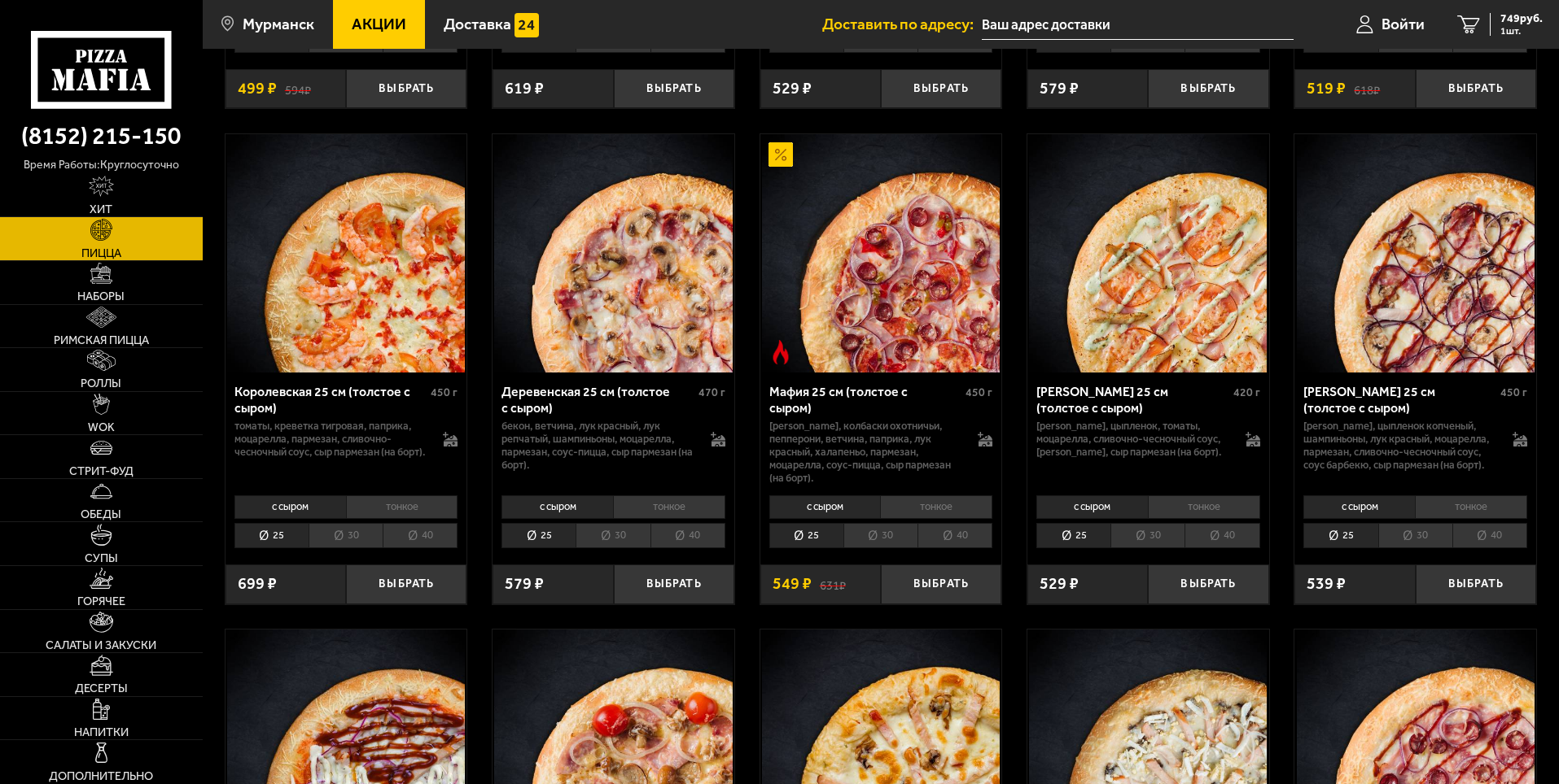
click at [1171, 518] on li "тонкое" at bounding box center [1203, 507] width 112 height 22
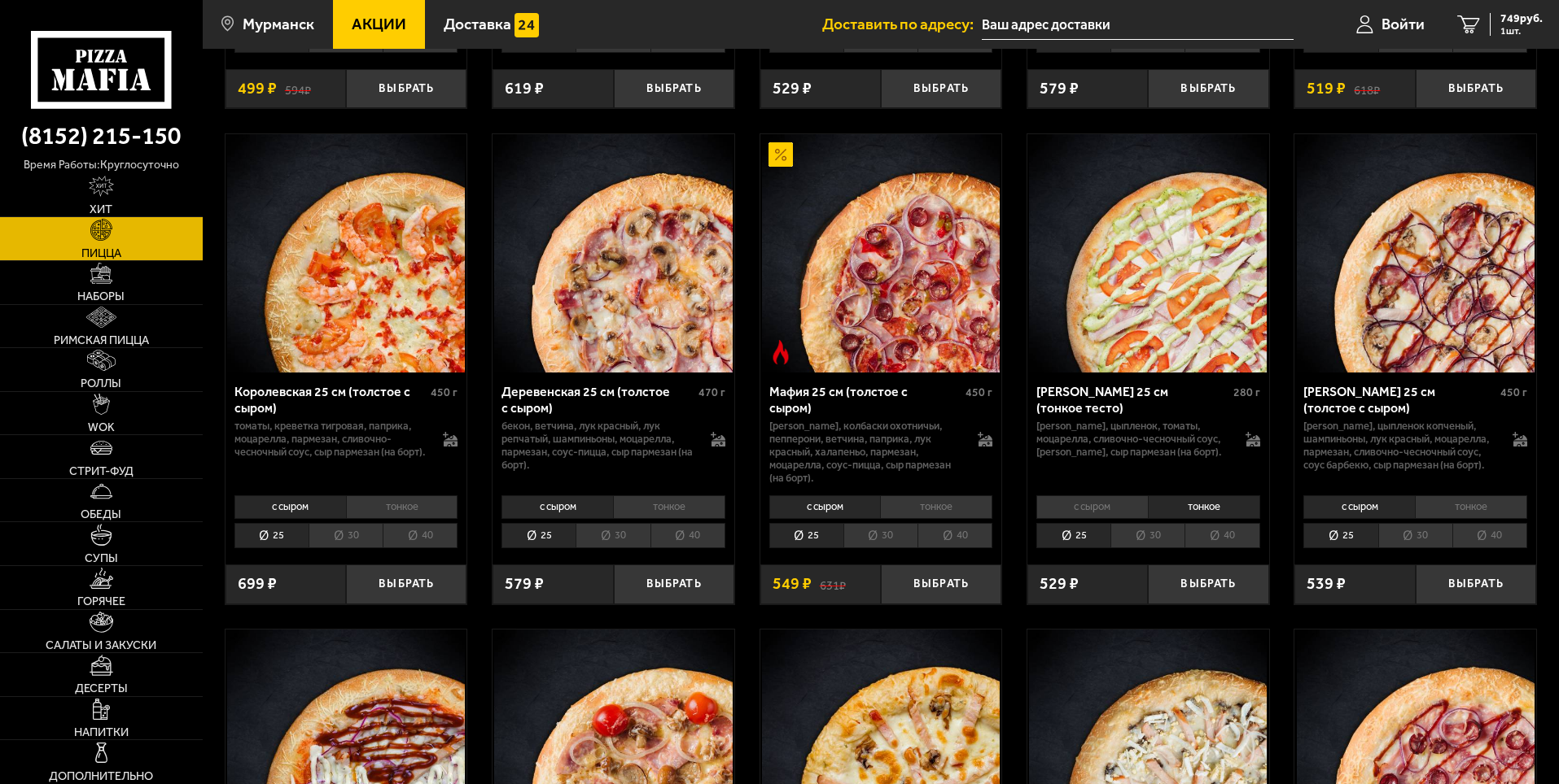
click at [1169, 548] on li "30" at bounding box center [1148, 535] width 74 height 25
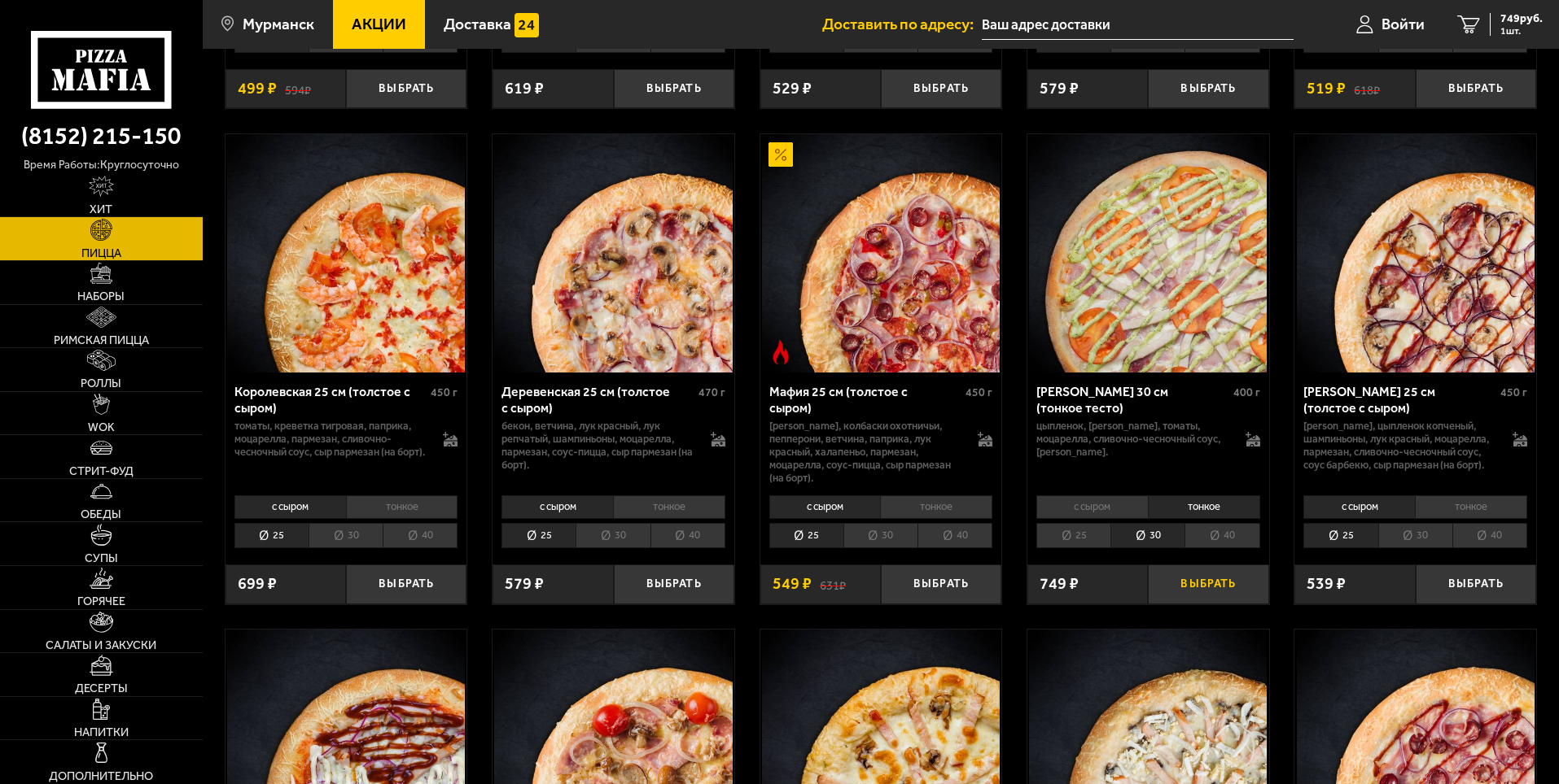
click at [1217, 603] on button "Выбрать" at bounding box center [1208, 584] width 121 height 40
click at [1516, 22] on span "1498 руб." at bounding box center [1518, 18] width 49 height 11
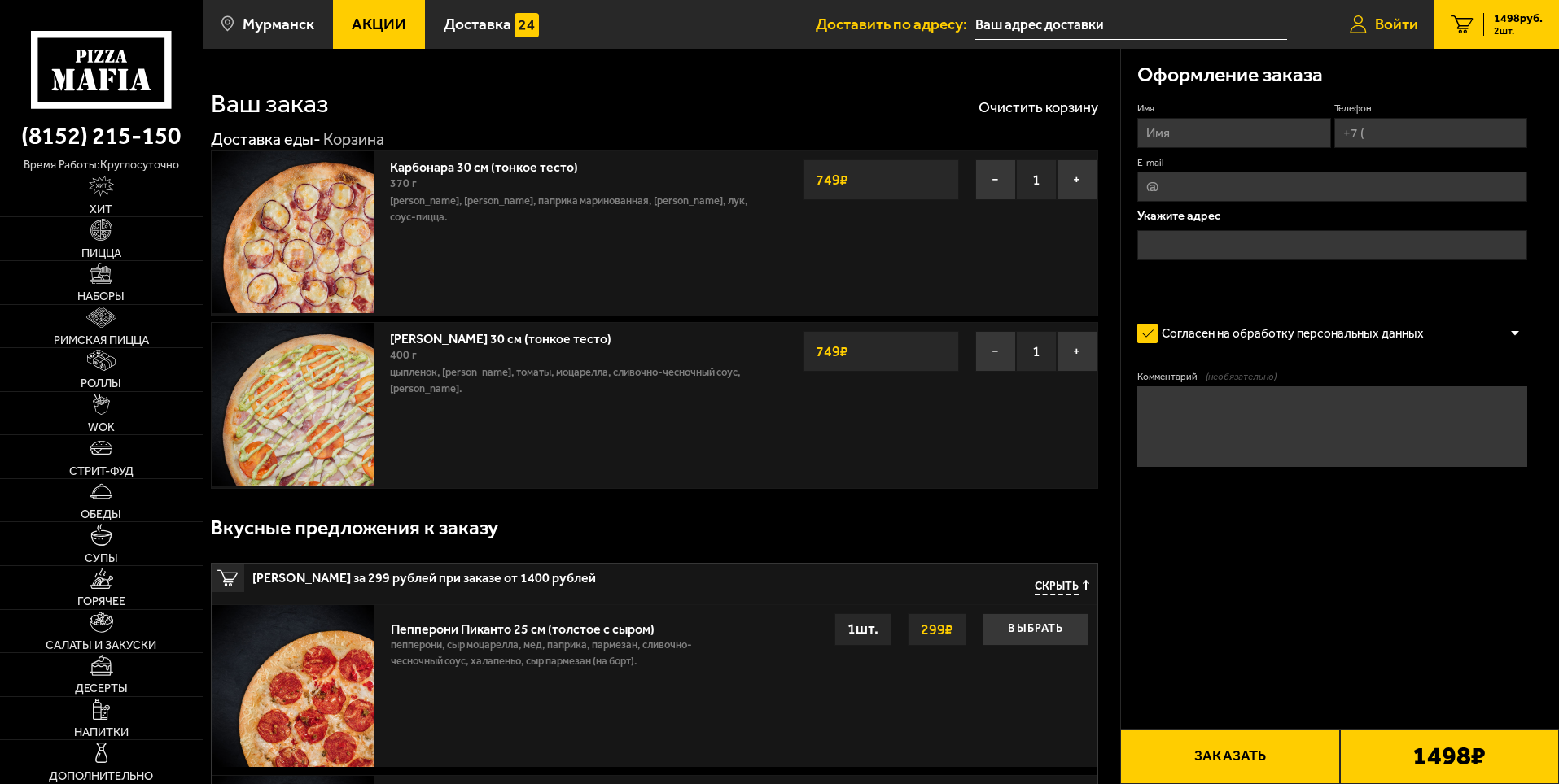
click at [1401, 13] on link "Войти" at bounding box center [1383, 24] width 101 height 49
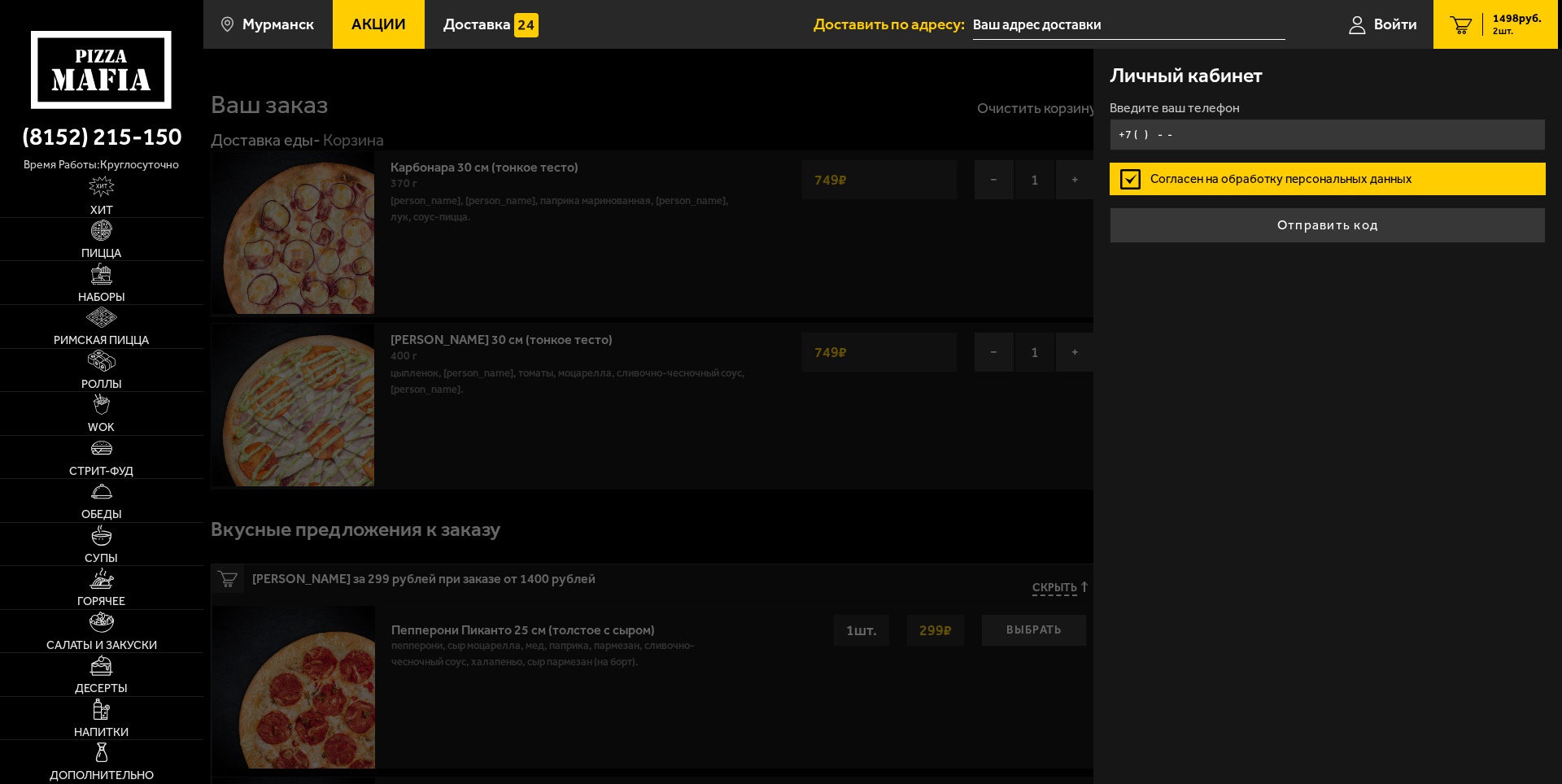
click at [1232, 142] on input "+7 ( ) - -" at bounding box center [1328, 134] width 436 height 32
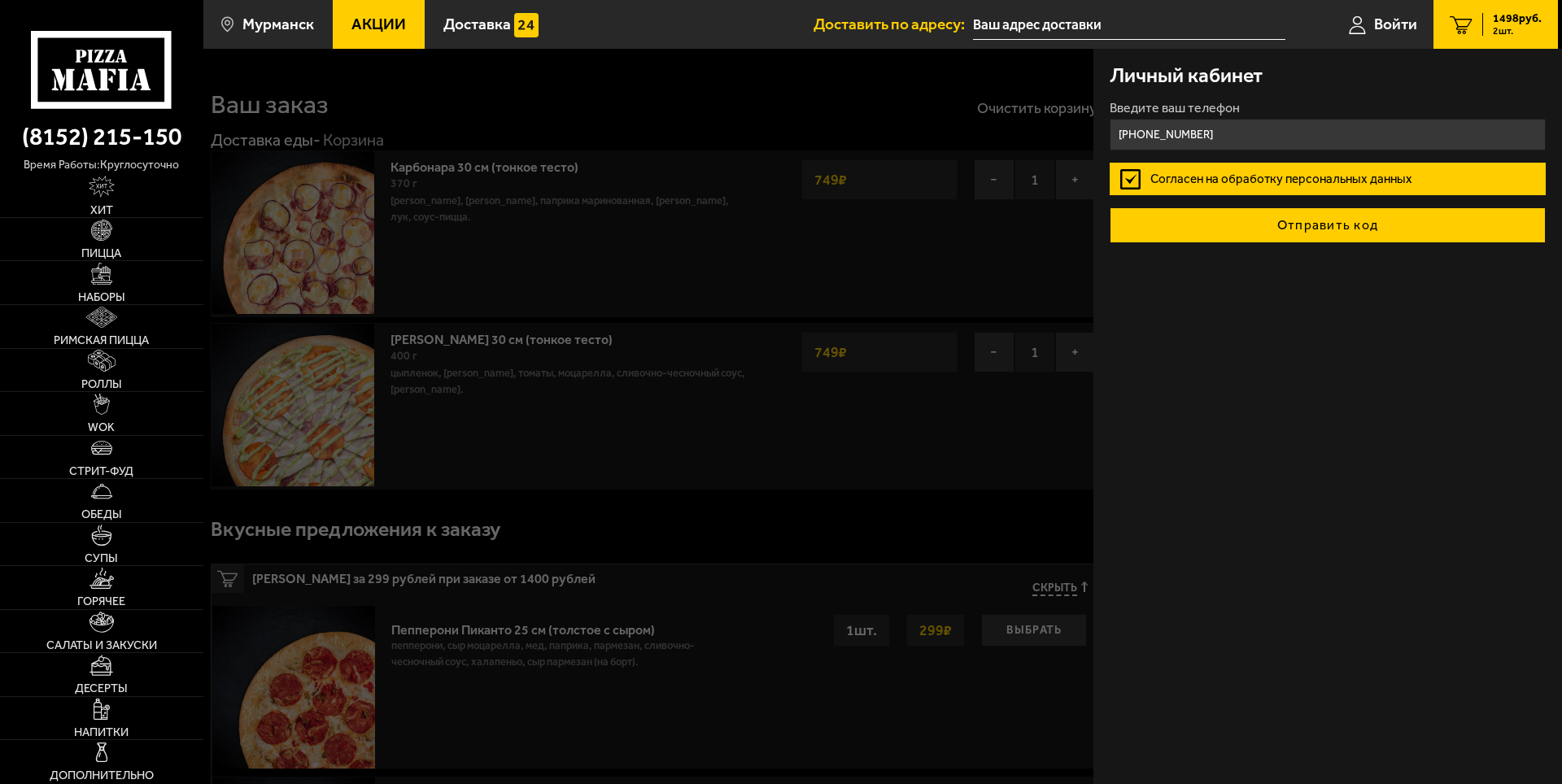
type input "[PHONE_NUMBER]"
click at [1319, 231] on button "Отправить код" at bounding box center [1328, 225] width 436 height 36
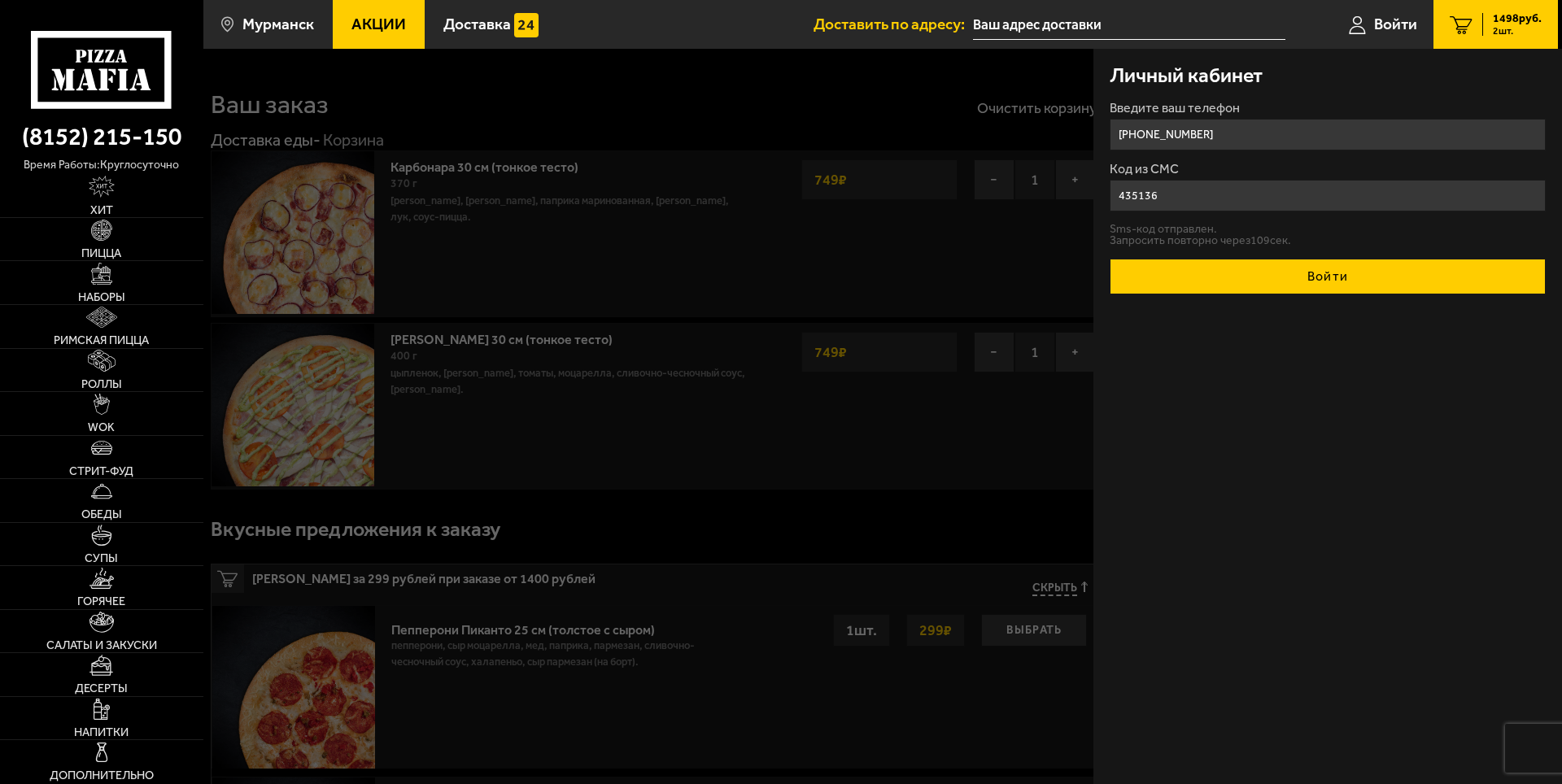
type input "435136"
click at [1342, 279] on button "Войти" at bounding box center [1328, 277] width 436 height 36
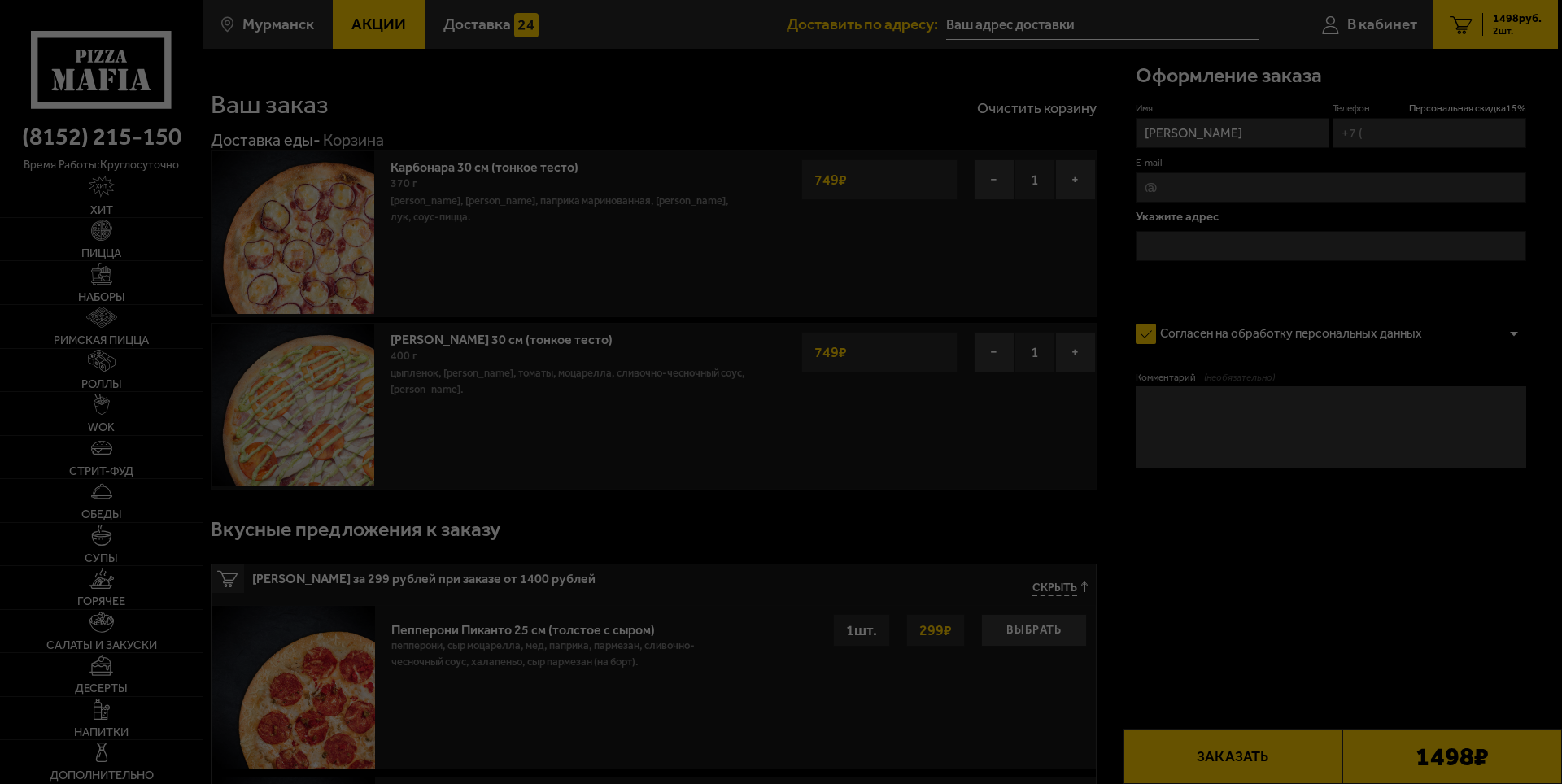
type input "[PHONE_NUMBER]"
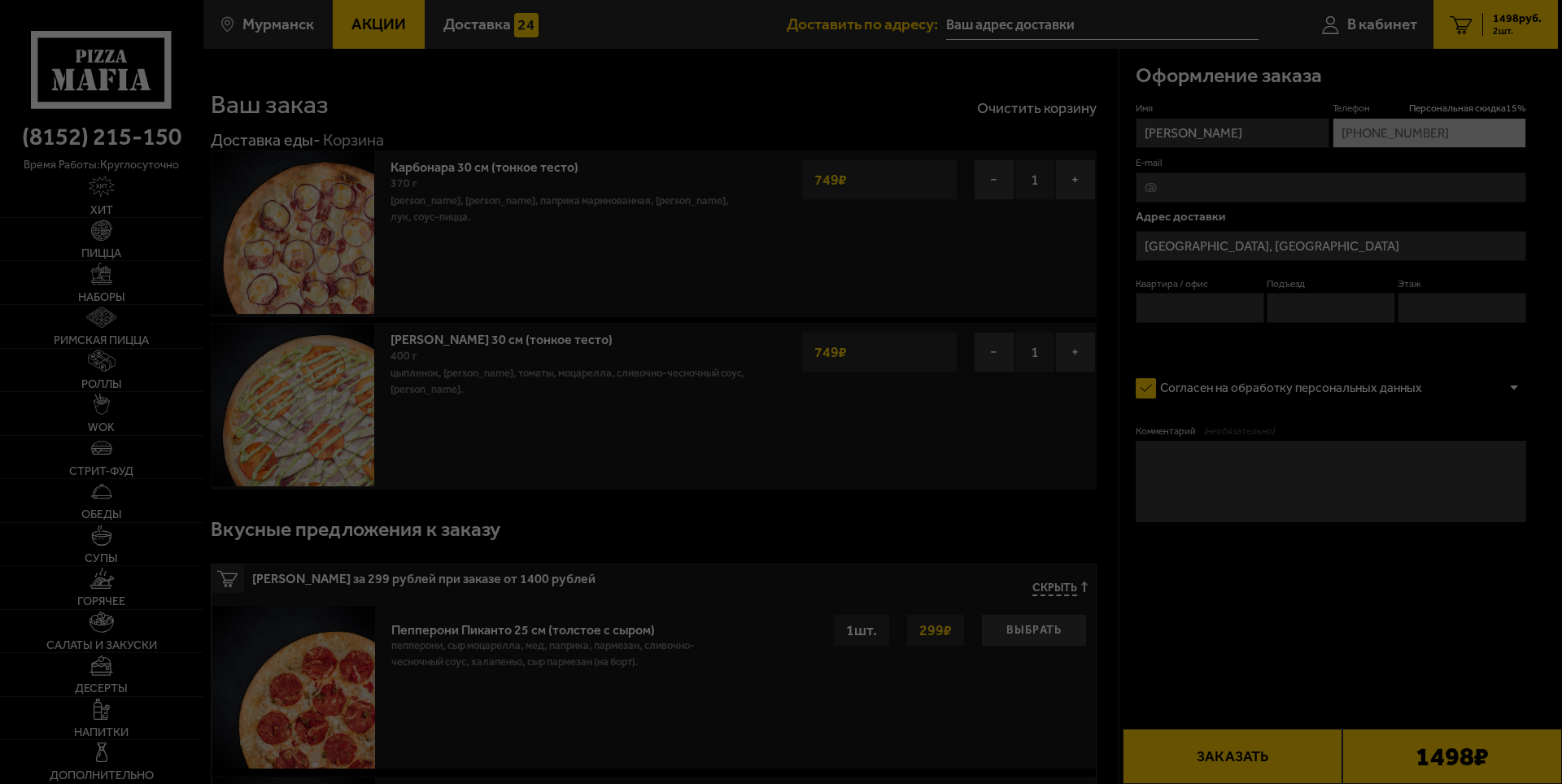
type input "[STREET_ADDRESS]"
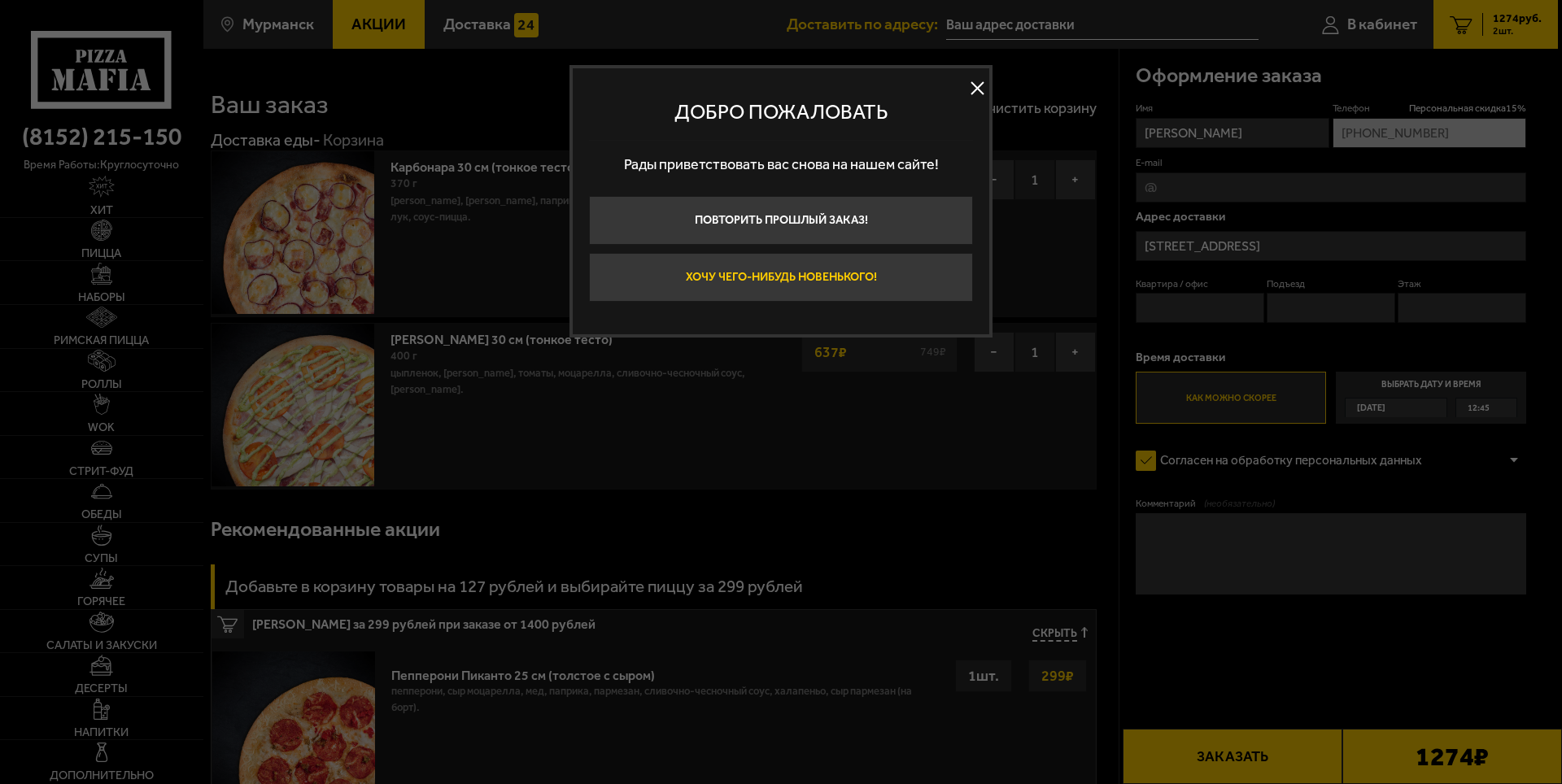
click at [755, 276] on button "Хочу чего-нибудь новенького!" at bounding box center [781, 277] width 384 height 49
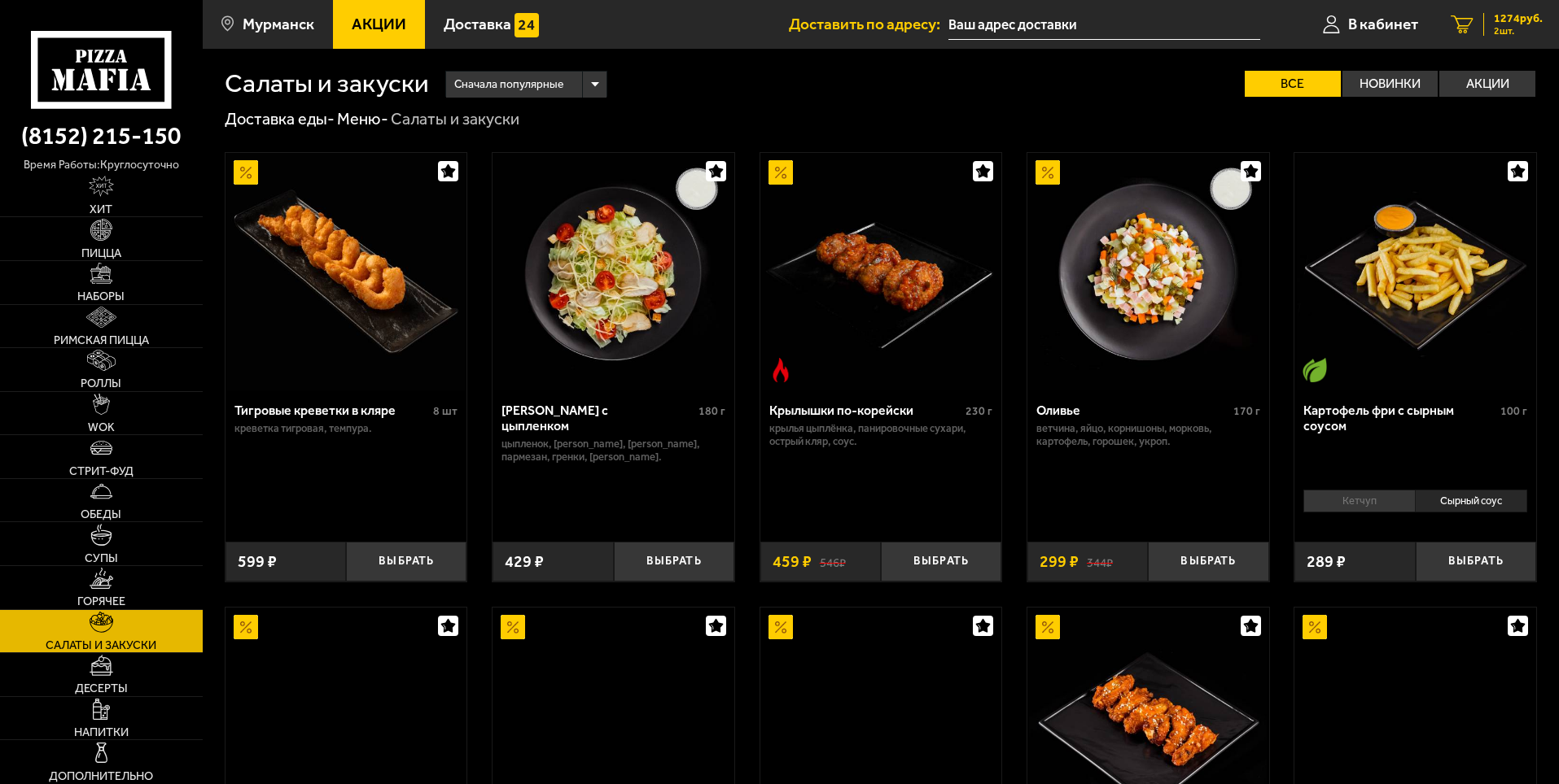
click at [1512, 15] on span "1274 руб." at bounding box center [1518, 18] width 49 height 11
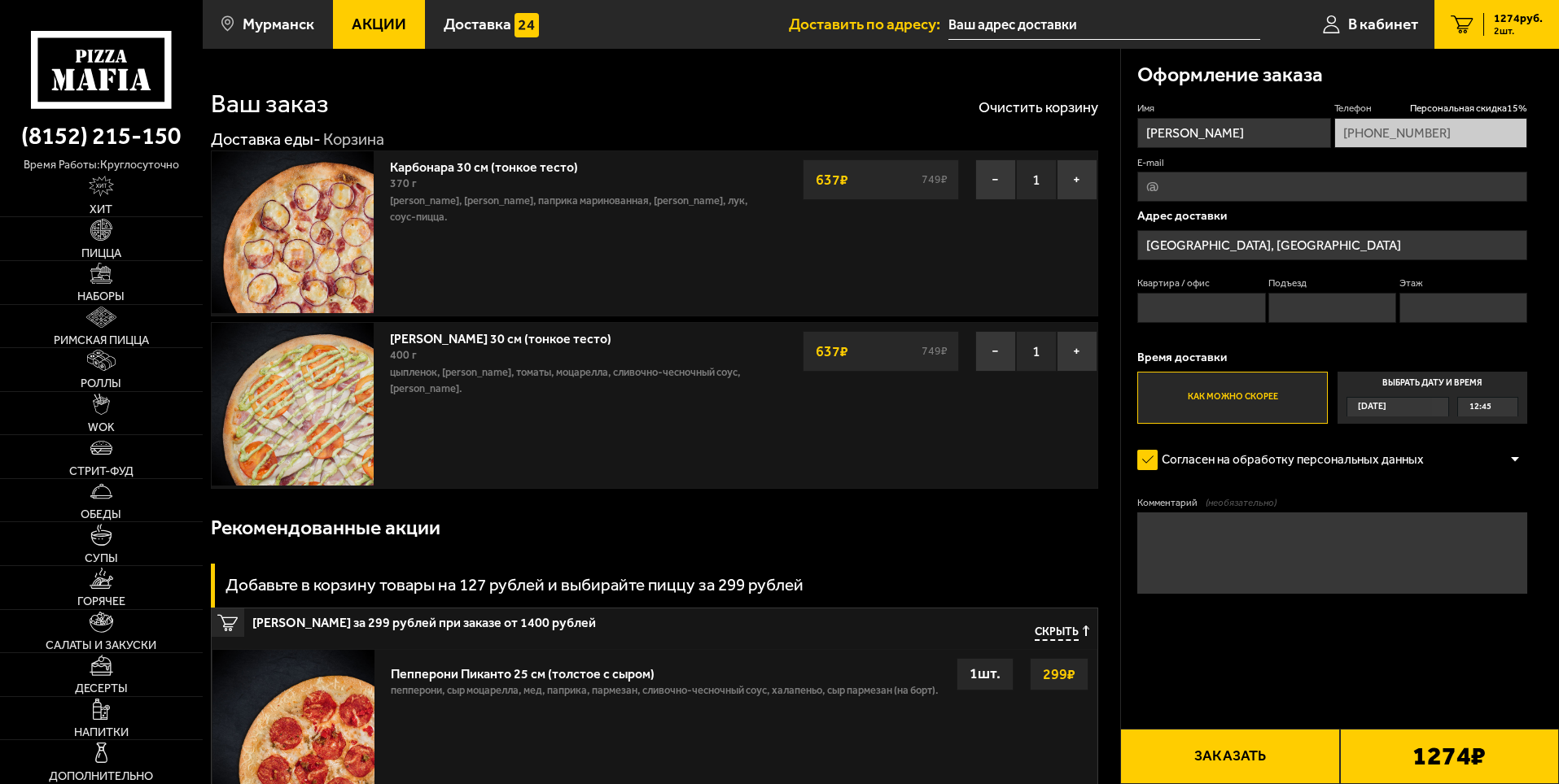
type input "[STREET_ADDRESS]"
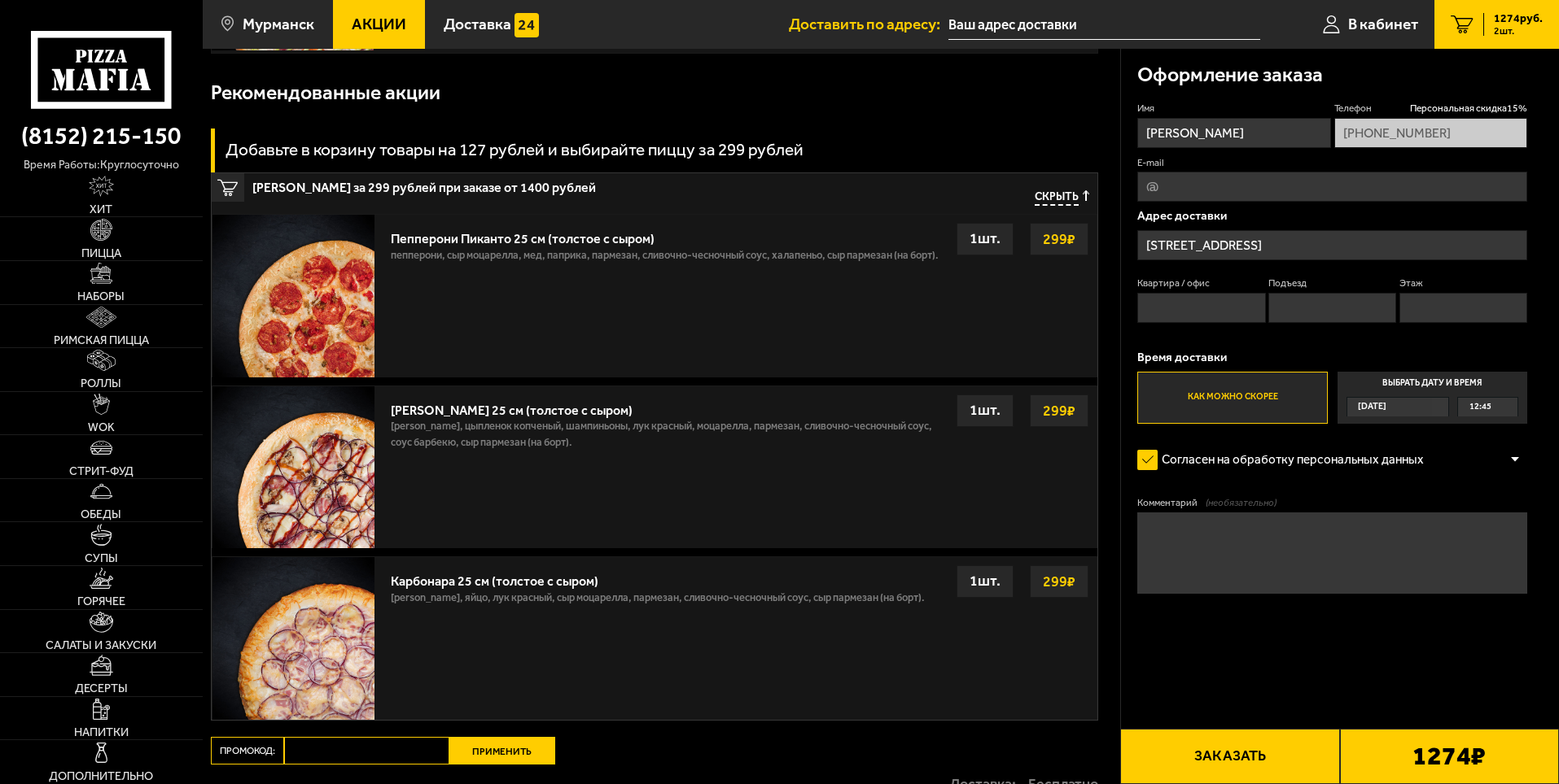
scroll to position [407, 0]
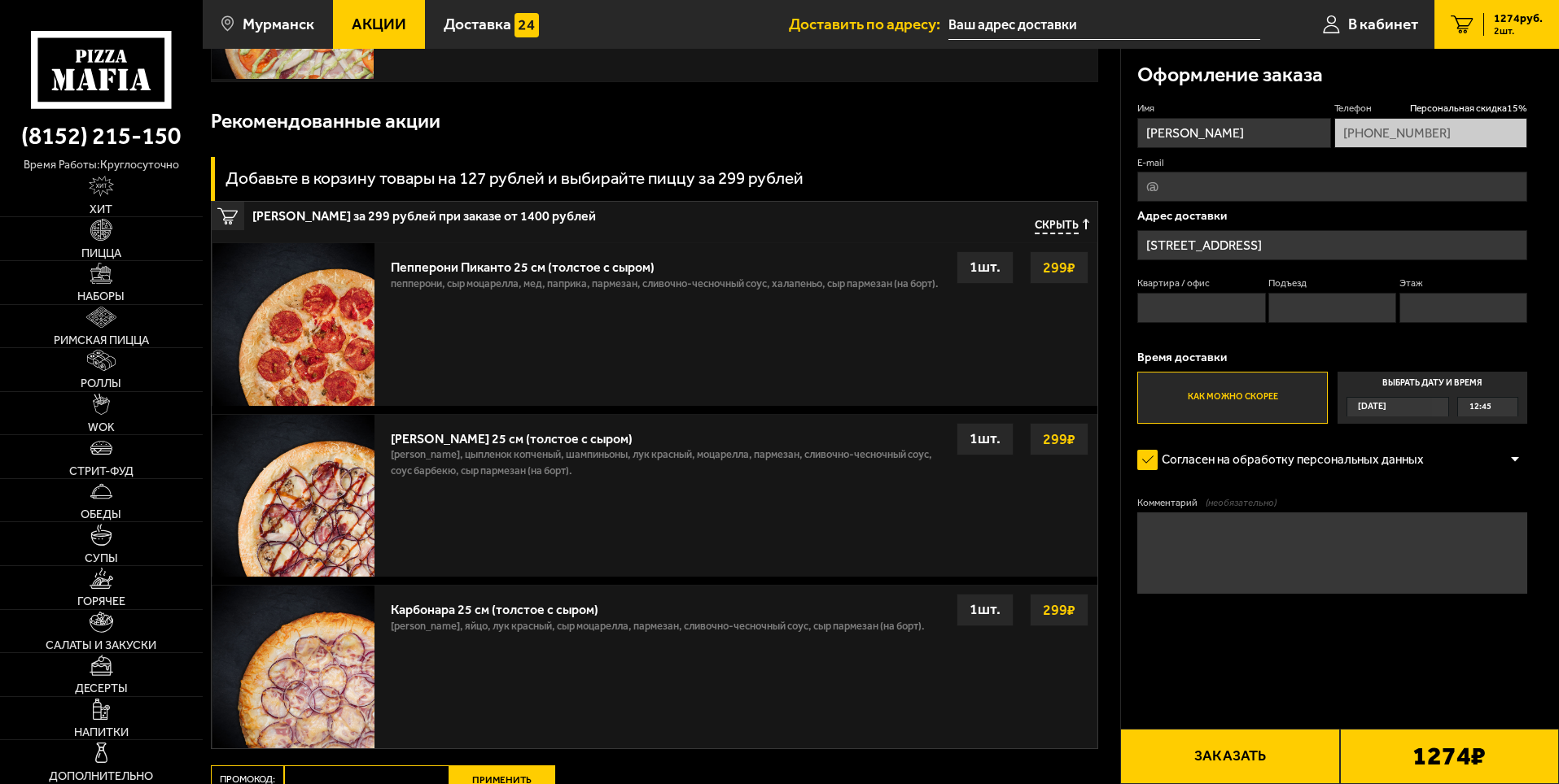
click at [1061, 270] on strong "299 ₽" at bounding box center [1058, 268] width 40 height 31
click at [426, 281] on p "пепперони, сыр Моцарелла, мед, паприка, пармезан, сливочно-чесночный соус, хала…" at bounding box center [665, 288] width 548 height 24
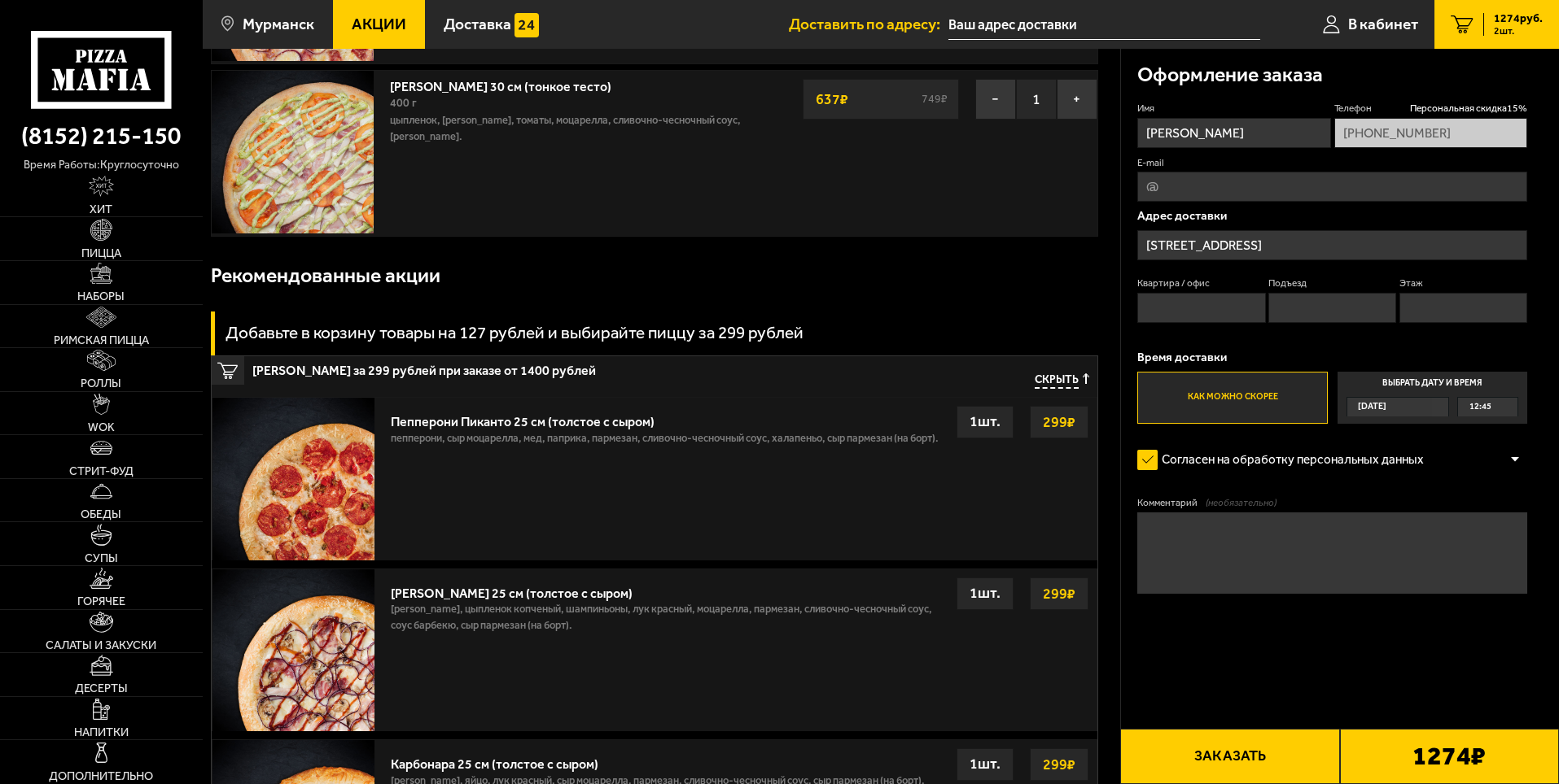
scroll to position [82, 0]
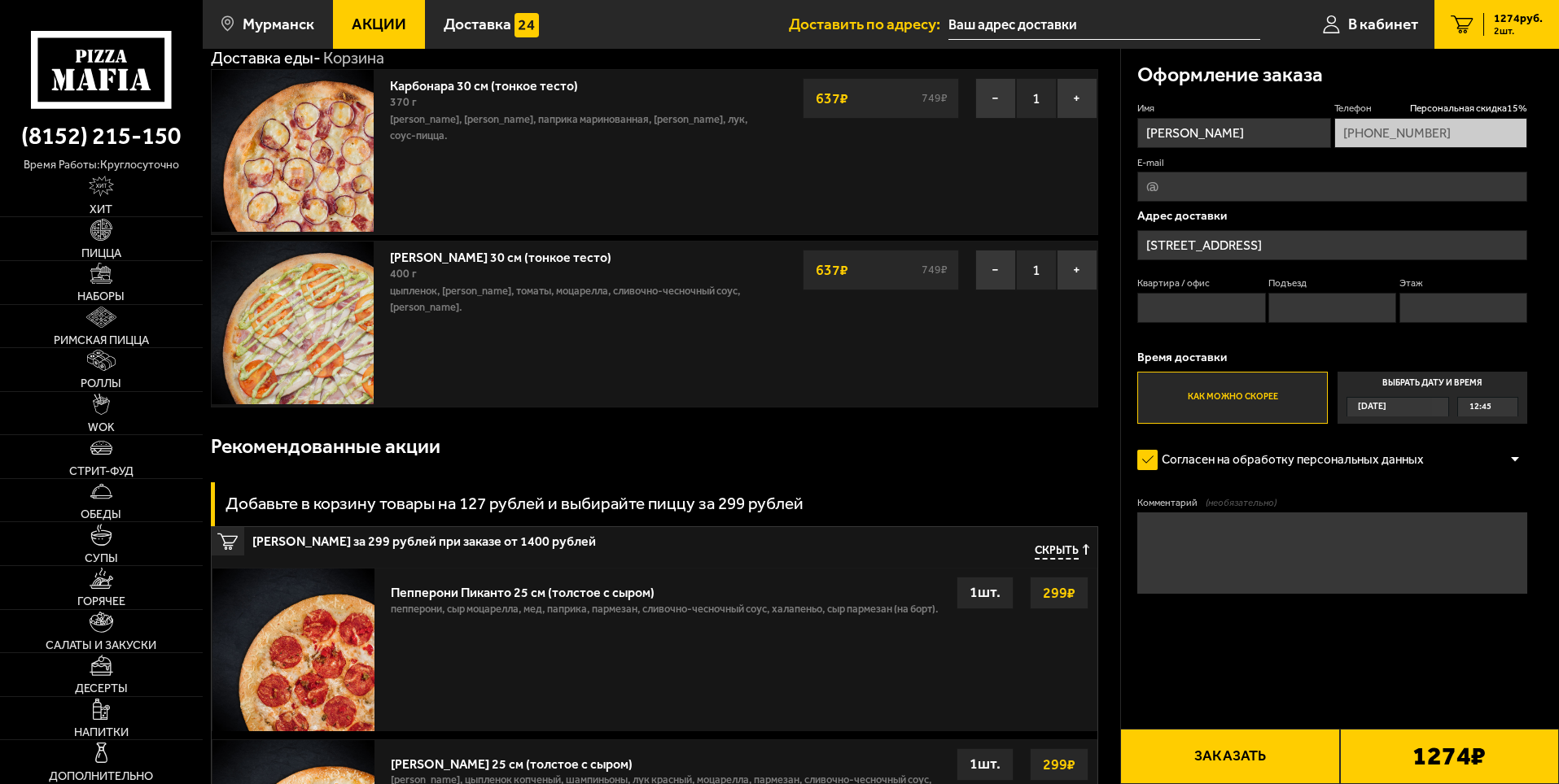
click at [270, 604] on img at bounding box center [294, 650] width 162 height 162
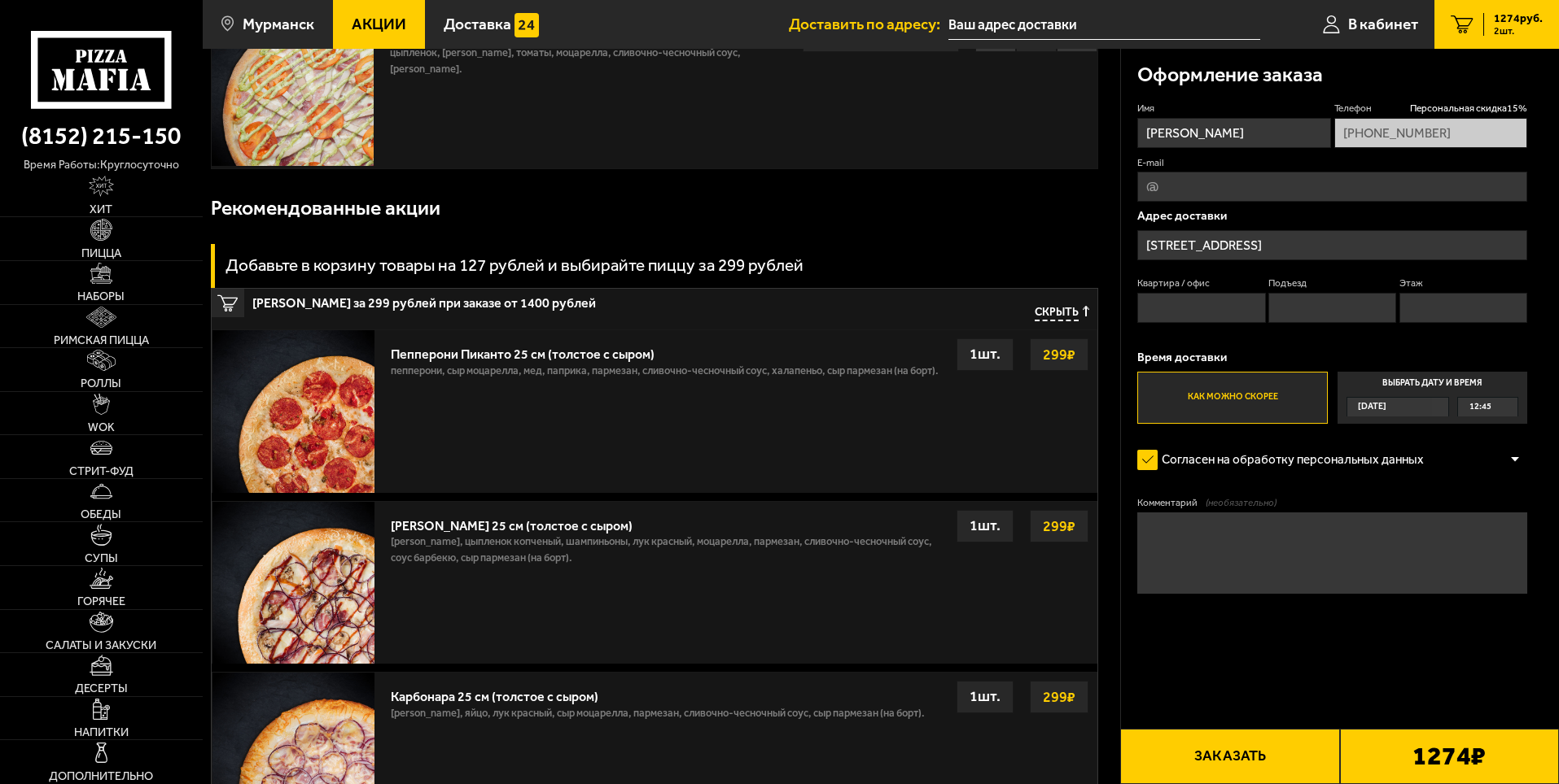
scroll to position [325, 0]
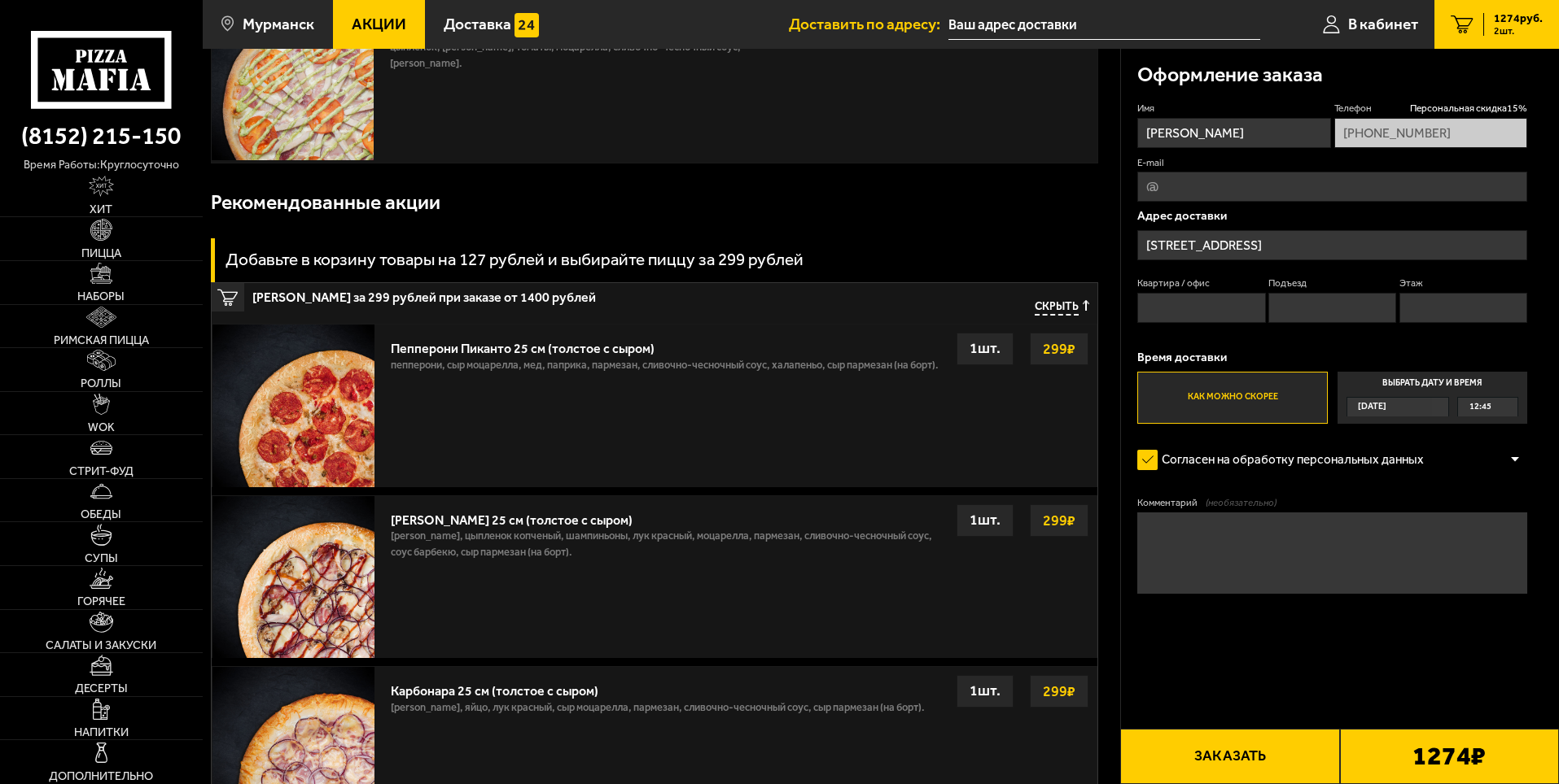
click at [368, 387] on img at bounding box center [294, 405] width 162 height 162
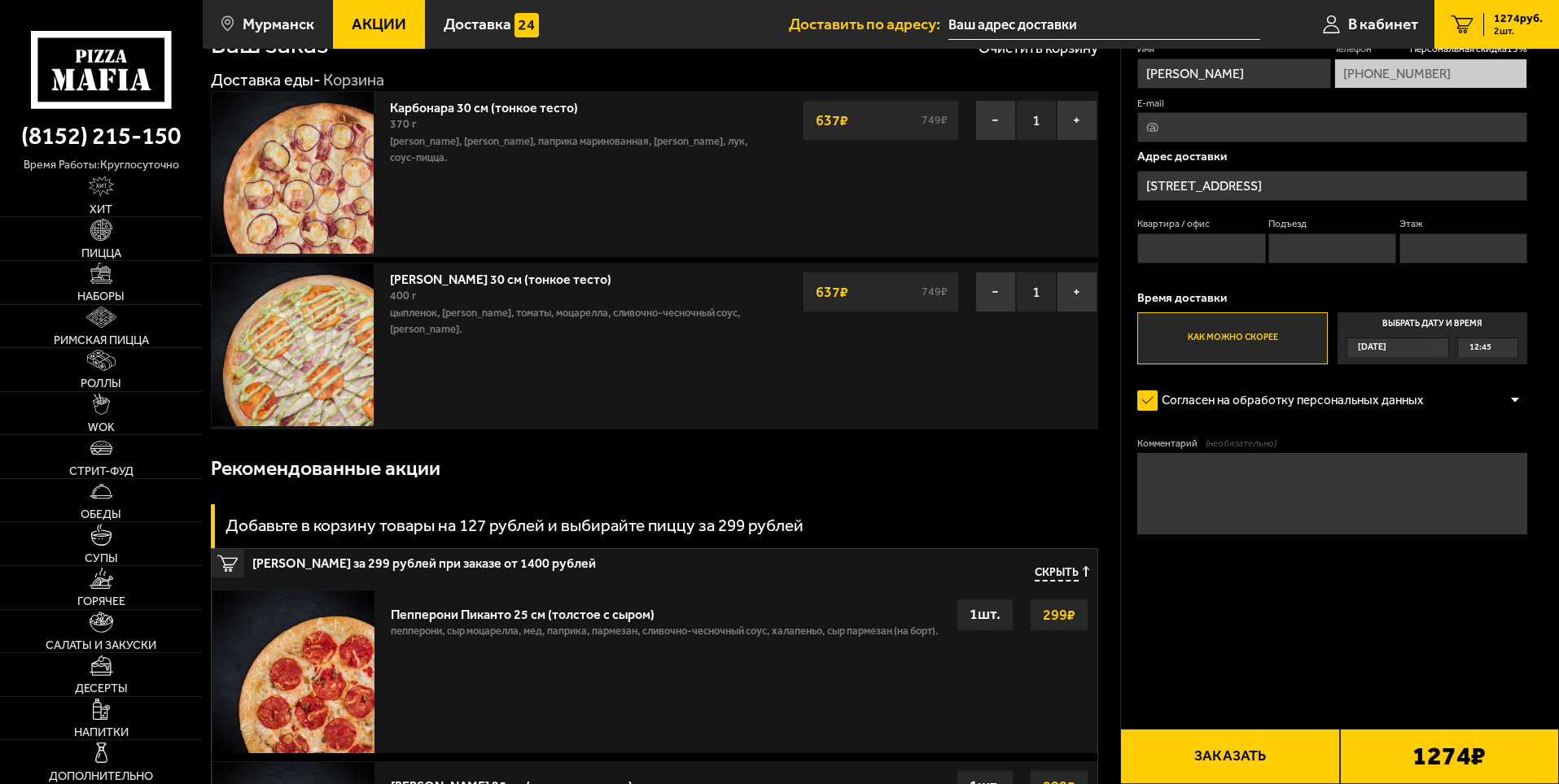
scroll to position [0, 0]
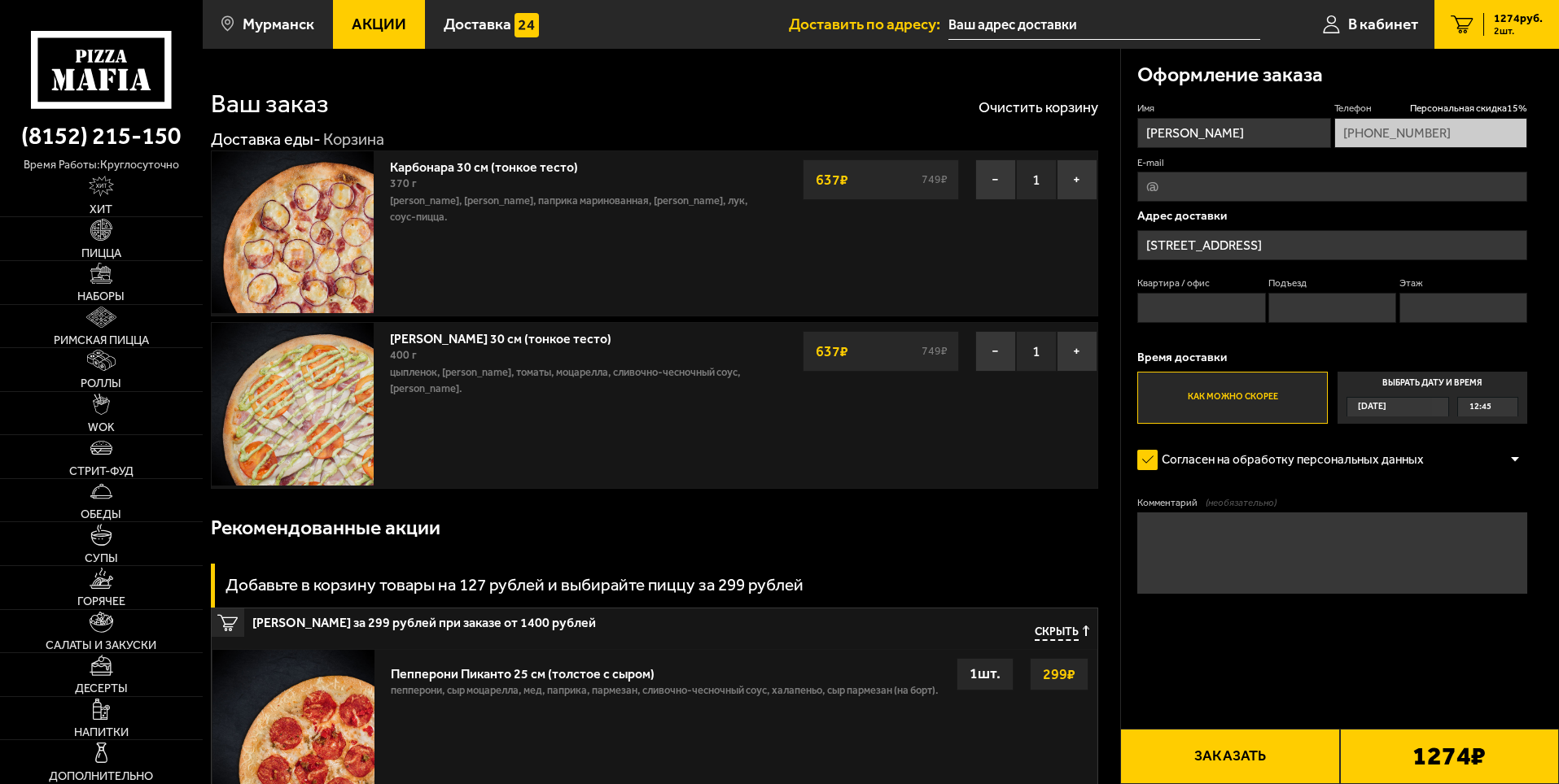
click at [1231, 246] on input "[STREET_ADDRESS]" at bounding box center [1332, 245] width 390 height 30
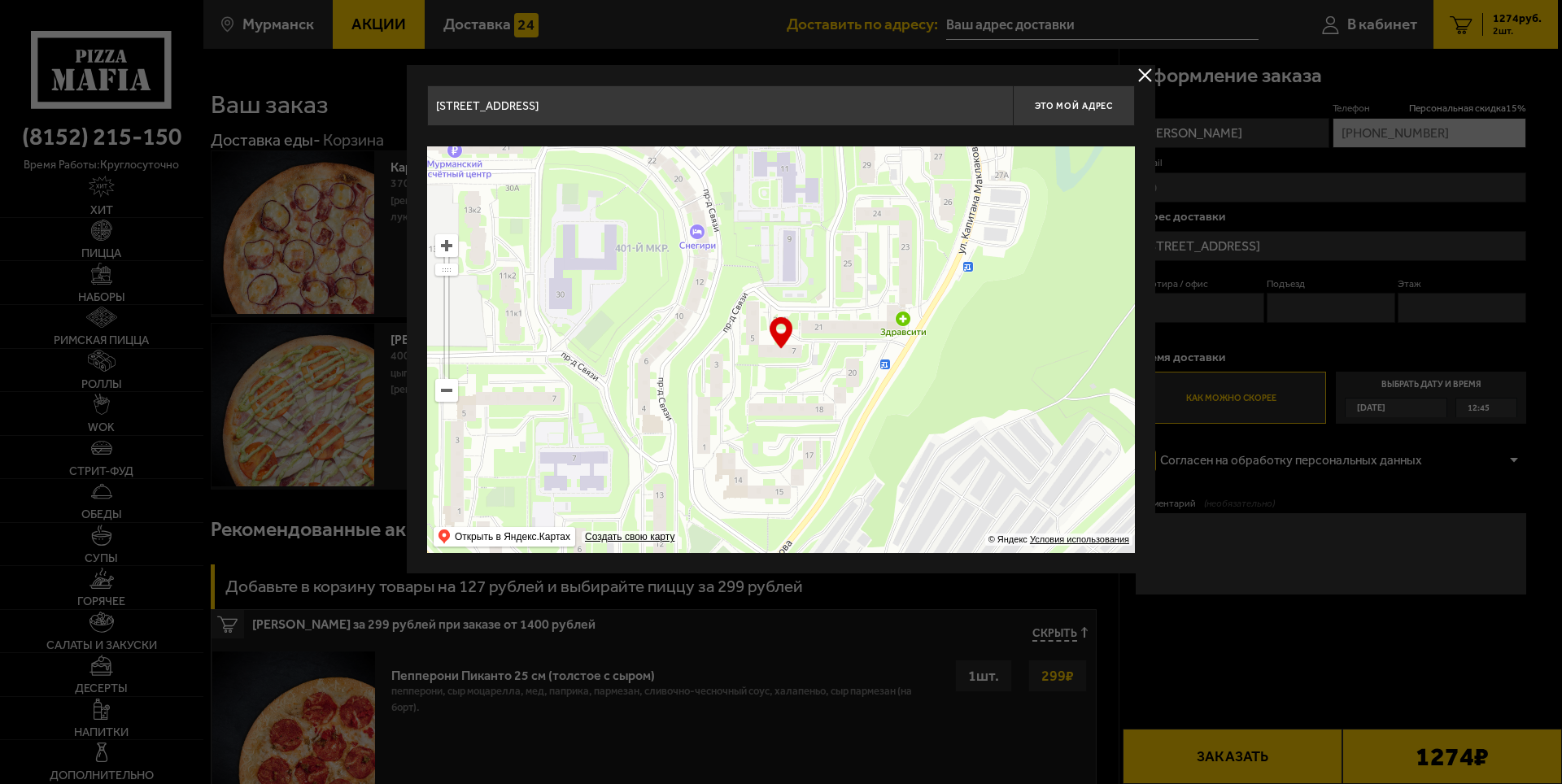
drag, startPoint x: 1141, startPoint y: 68, endPoint x: 1140, endPoint y: 82, distance: 14.0
click at [1140, 68] on button "delivery type" at bounding box center [1145, 76] width 21 height 21
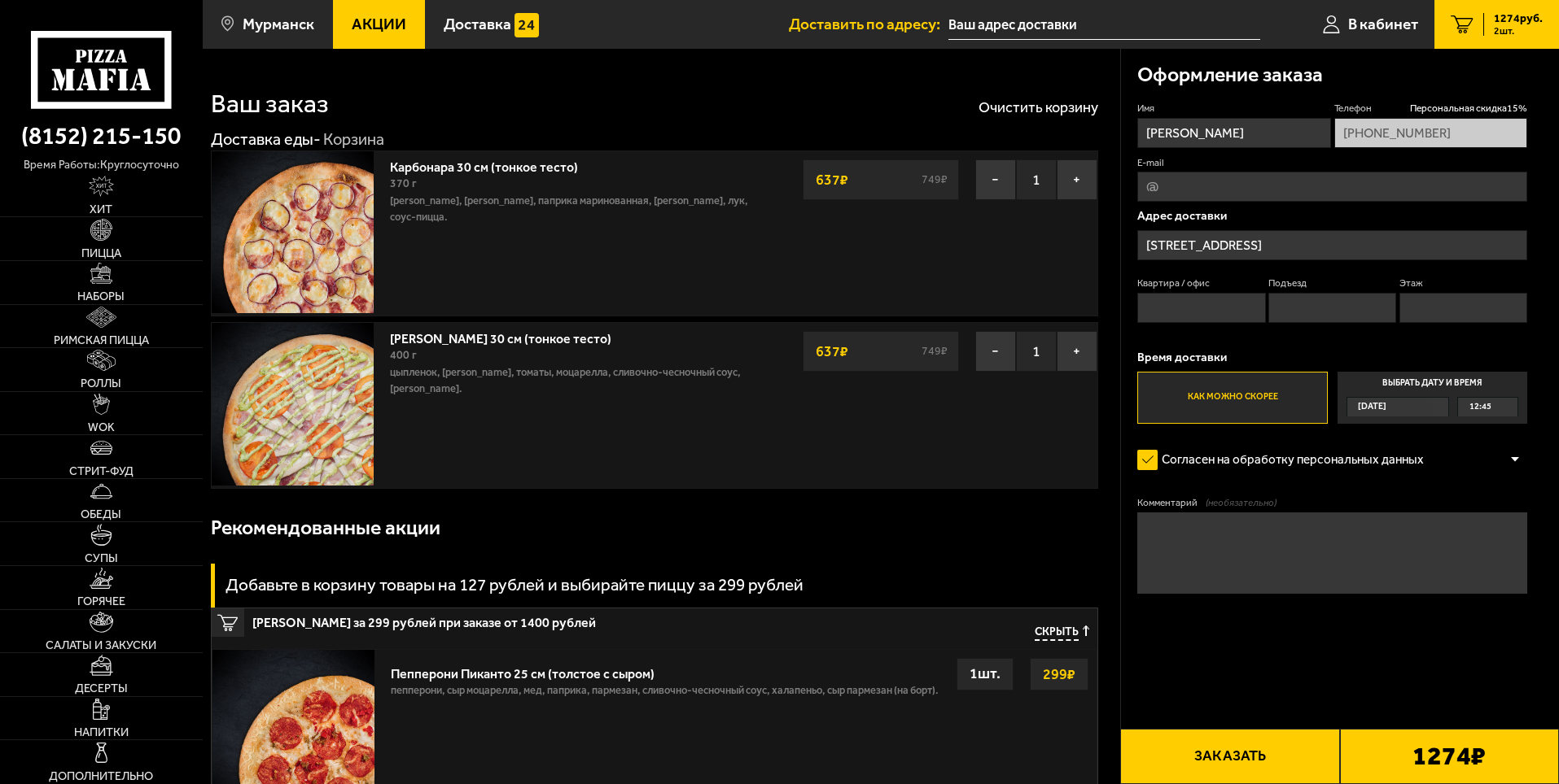
click at [1240, 197] on input "E-mail" at bounding box center [1332, 187] width 390 height 30
type input "[EMAIL_ADDRESS][DOMAIN_NAME]"
click at [1386, 410] on span "[DATE]" at bounding box center [1371, 407] width 28 height 19
click at [0, 0] on input "Выбрать дату и время [DATE] 12:45" at bounding box center [0, 0] width 0 height 0
click at [1432, 406] on div "[DATE]" at bounding box center [1389, 407] width 85 height 19
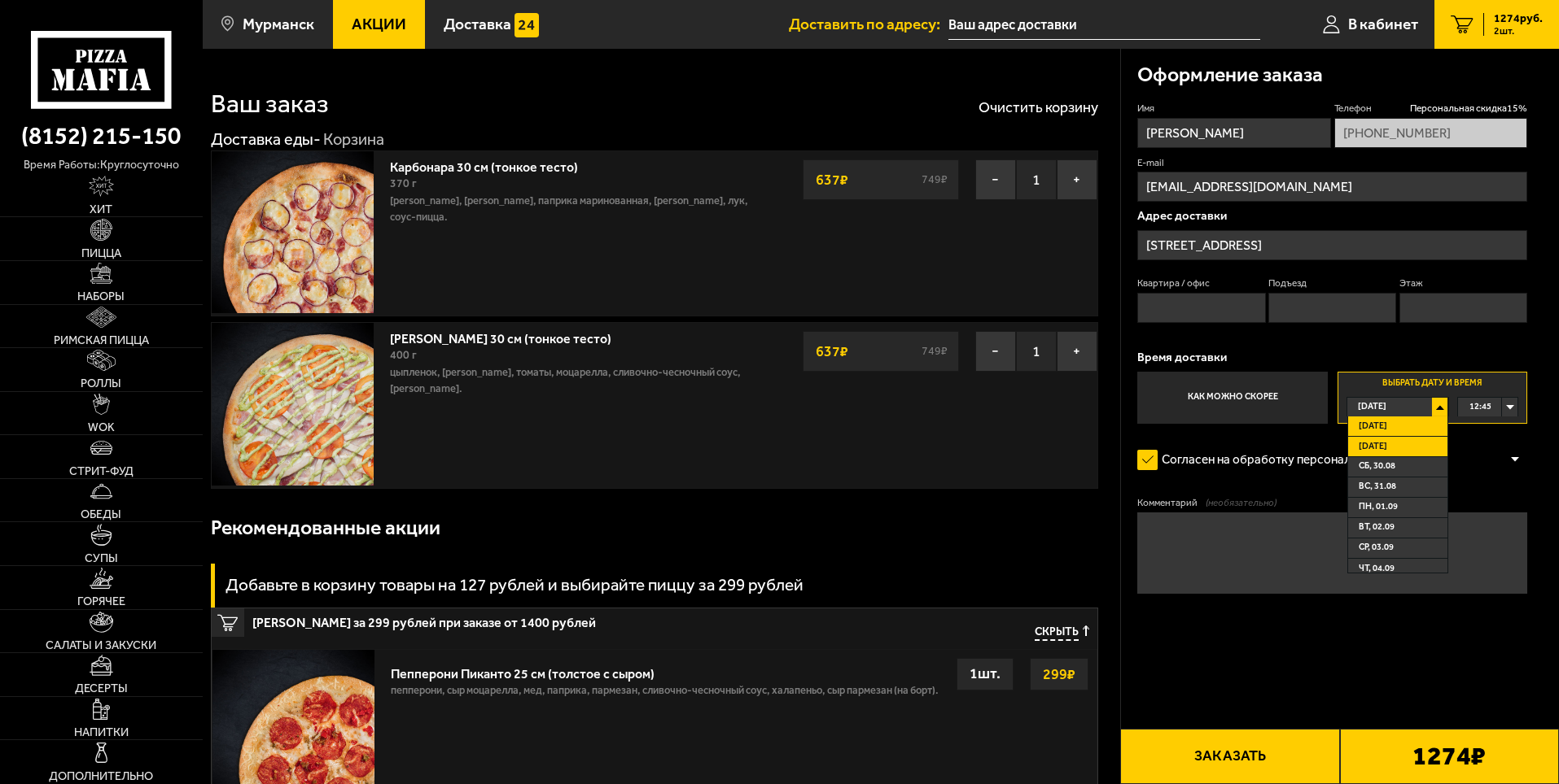
click at [1407, 448] on li "[DATE]" at bounding box center [1397, 448] width 99 height 21
click at [1510, 405] on div "00:00" at bounding box center [1487, 407] width 59 height 19
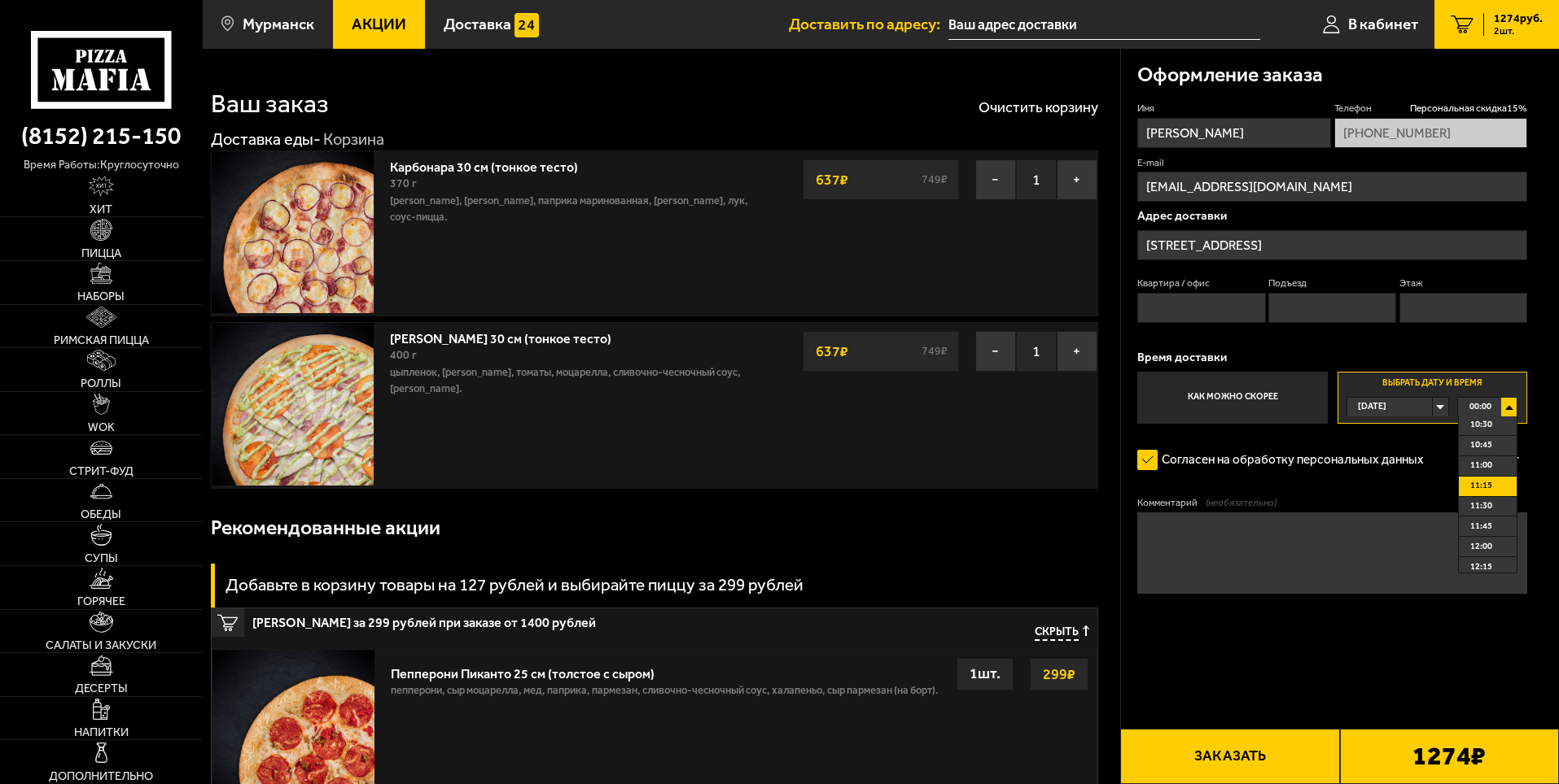
scroll to position [814, 0]
click at [1483, 489] on span "10:45" at bounding box center [1482, 485] width 22 height 19
drag, startPoint x: 1313, startPoint y: 651, endPoint x: 1340, endPoint y: 661, distance: 28.8
click at [1312, 651] on form "Имя [PERSON_NAME] скидка 15 % [PHONE_NUMBER] E-mail [EMAIL_ADDRESS][DOMAIN_NAME…" at bounding box center [1332, 396] width 390 height 589
